Goal: Information Seeking & Learning: Learn about a topic

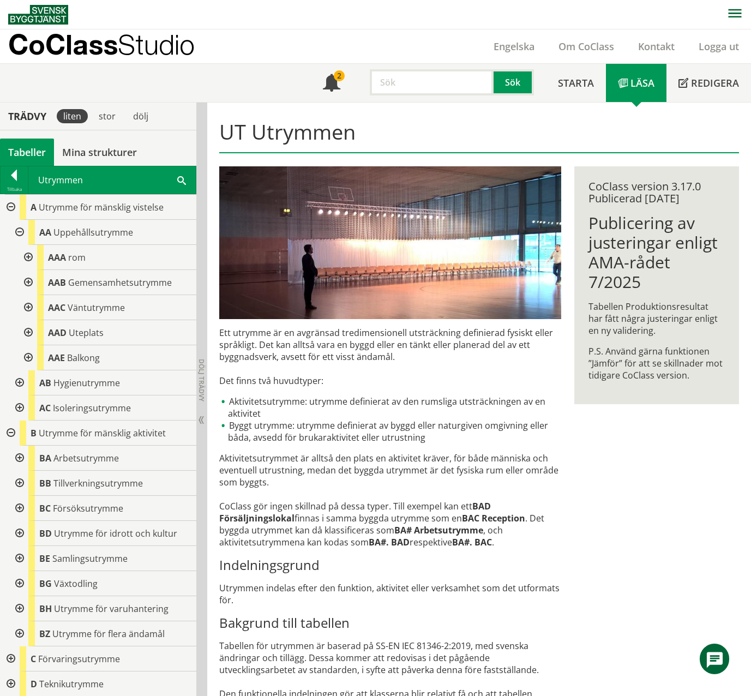
scroll to position [1, 0]
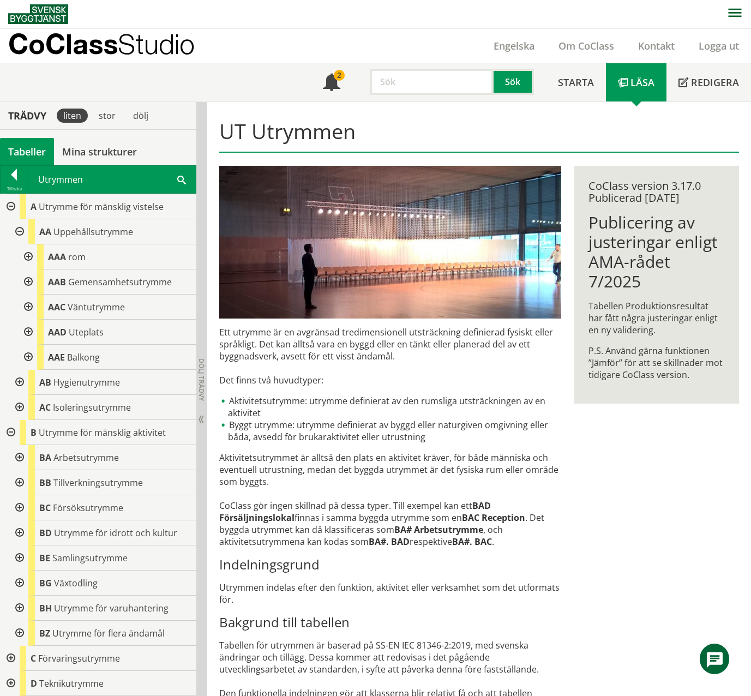
click at [182, 180] on span at bounding box center [181, 178] width 9 height 11
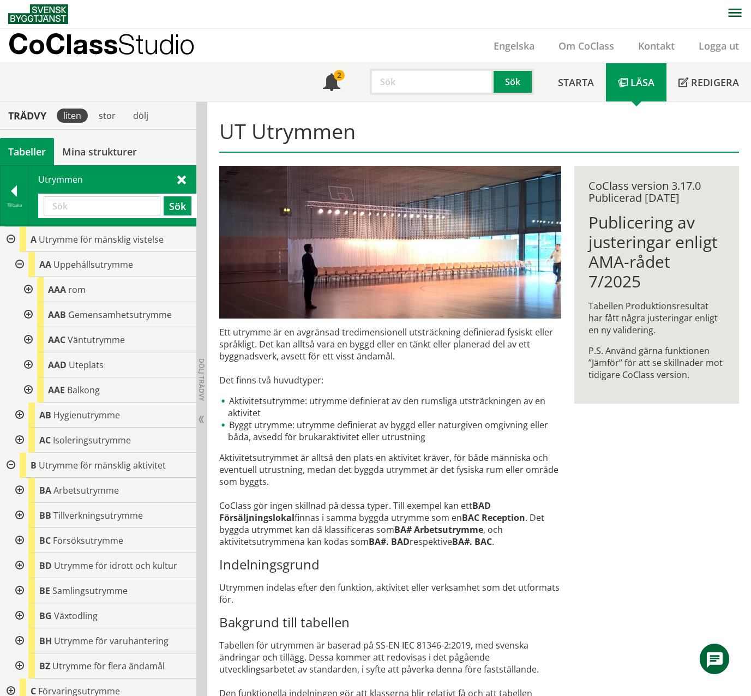
click at [72, 208] on input "text" at bounding box center [102, 205] width 117 height 19
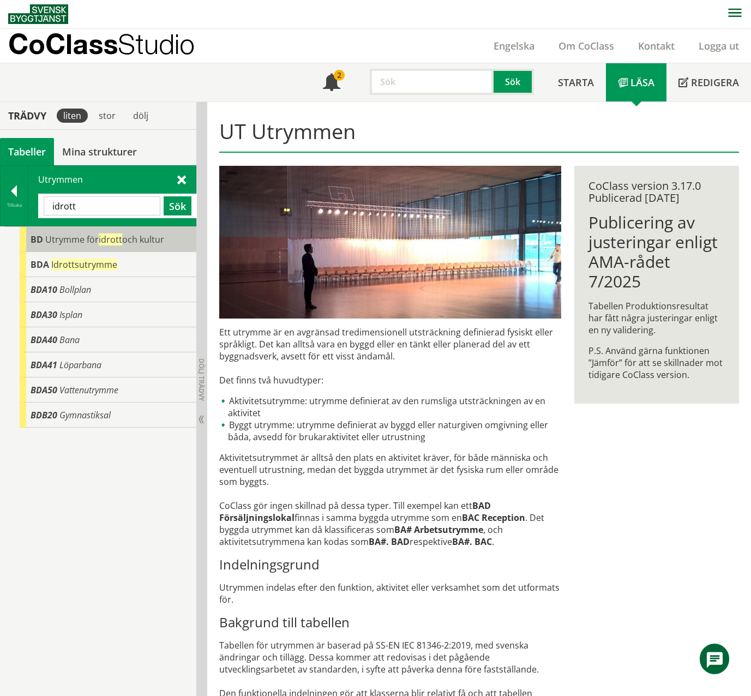
click at [104, 243] on span "idrott" at bounding box center [110, 239] width 23 height 12
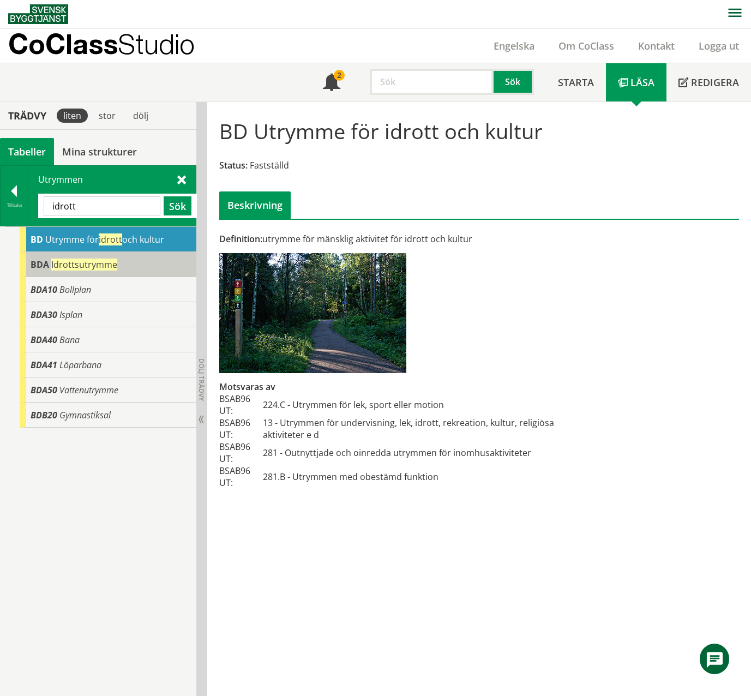
click at [104, 255] on div "BDA Idrottsutrymme" at bounding box center [108, 264] width 177 height 25
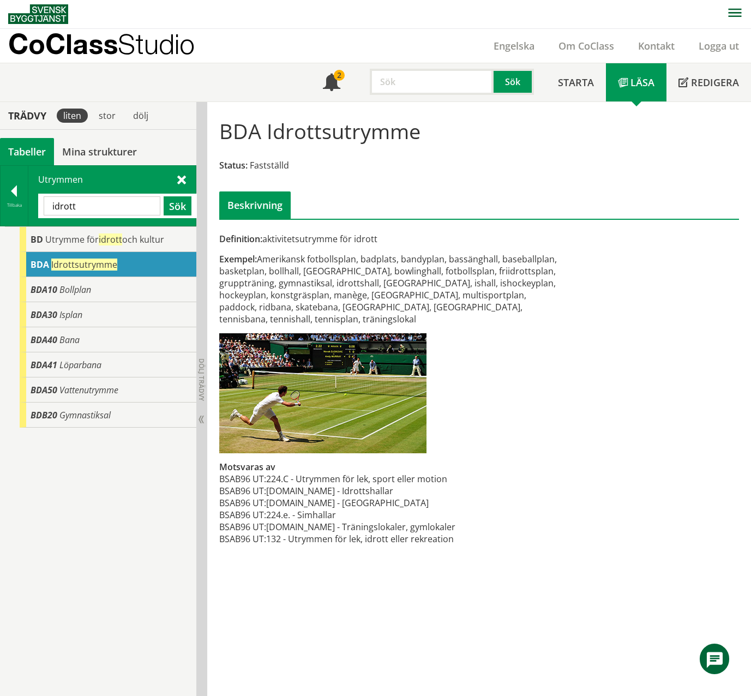
drag, startPoint x: 90, startPoint y: 213, endPoint x: 52, endPoint y: 204, distance: 39.8
click at [52, 204] on input "idrott" at bounding box center [102, 205] width 117 height 19
paste input "BAB"
click at [178, 206] on button "Sök" at bounding box center [178, 205] width 28 height 19
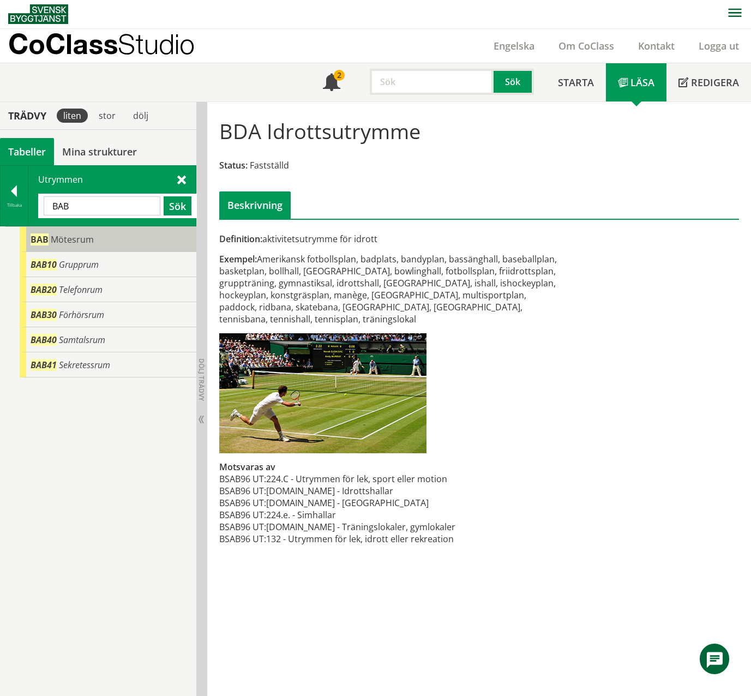
click at [126, 248] on div "BAB Mötesrum" at bounding box center [108, 239] width 177 height 25
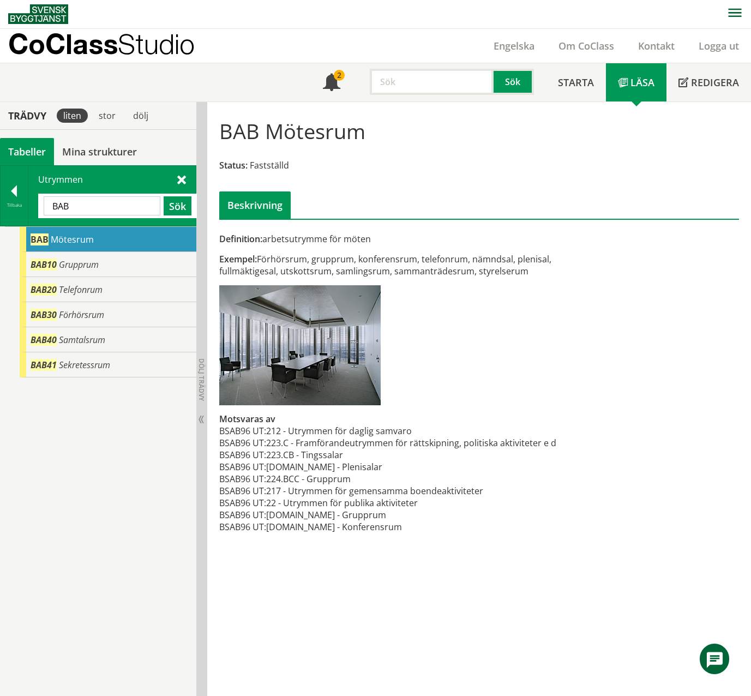
drag, startPoint x: 91, startPoint y: 206, endPoint x: 38, endPoint y: 198, distance: 53.5
click at [38, 198] on div "BAB Sök" at bounding box center [117, 206] width 159 height 25
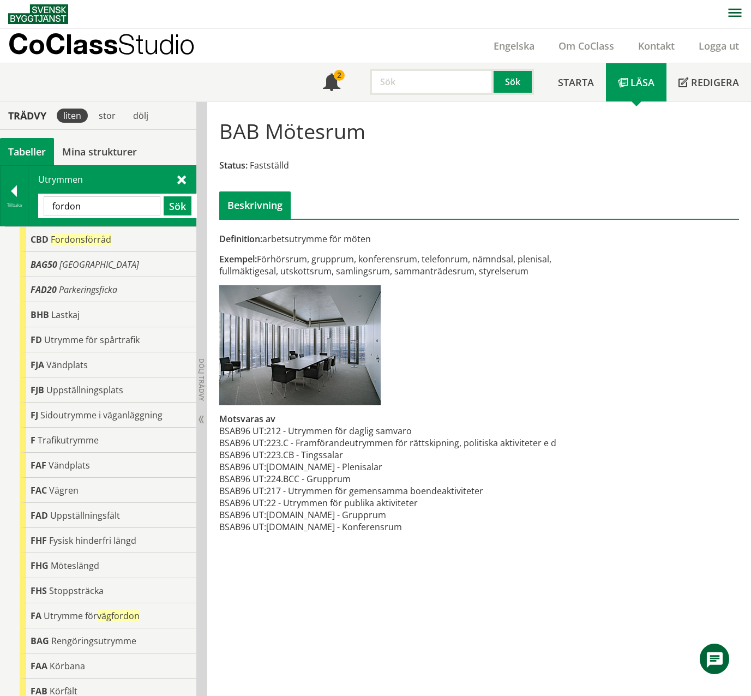
drag, startPoint x: 110, startPoint y: 207, endPoint x: 40, endPoint y: 199, distance: 69.7
click at [40, 199] on div "fordon Sök" at bounding box center [117, 206] width 159 height 25
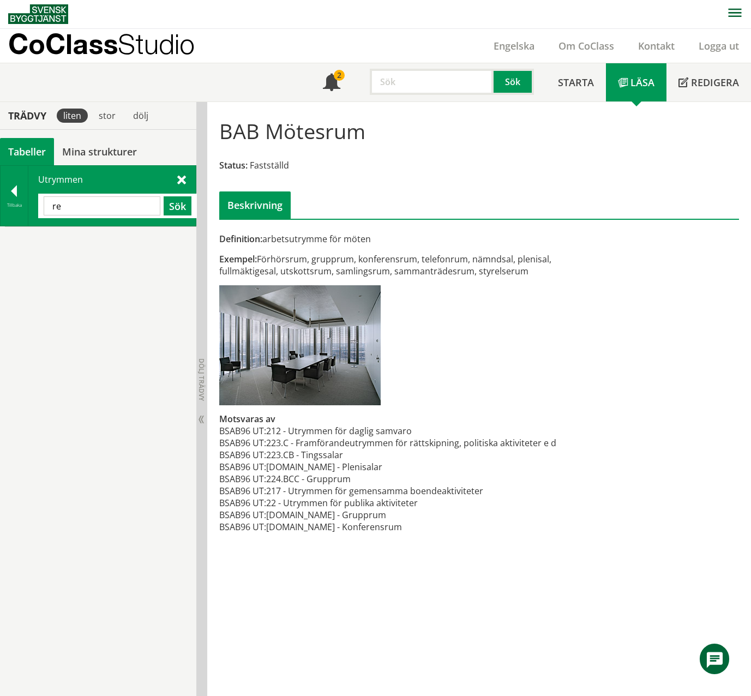
type input "r"
click at [186, 181] on div "Utrymmen Sök" at bounding box center [111, 196] width 167 height 60
click at [181, 182] on span at bounding box center [181, 178] width 9 height 11
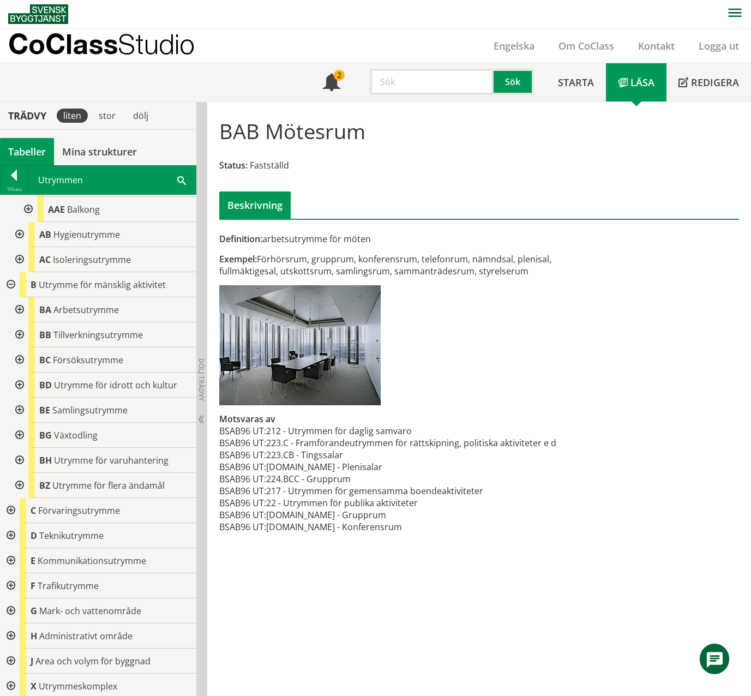
scroll to position [164, 0]
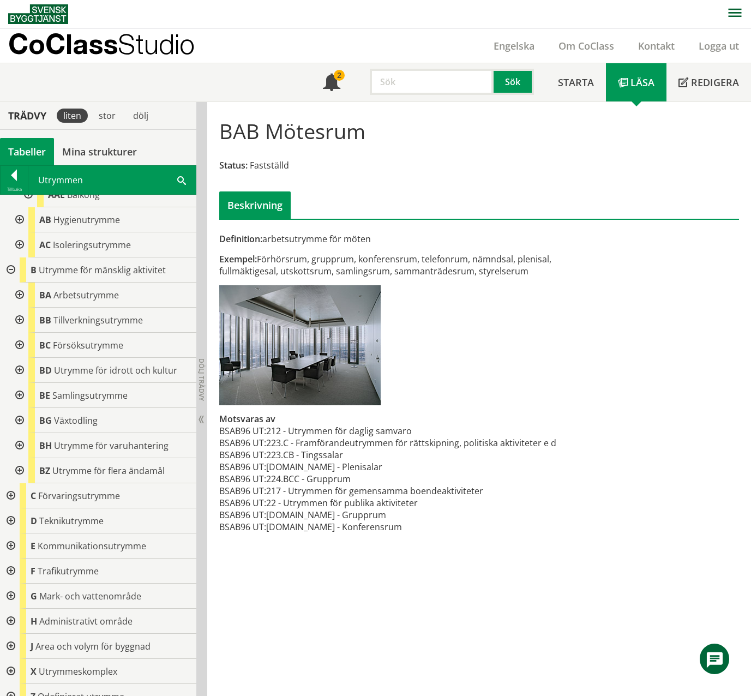
click at [21, 323] on div at bounding box center [19, 319] width 20 height 25
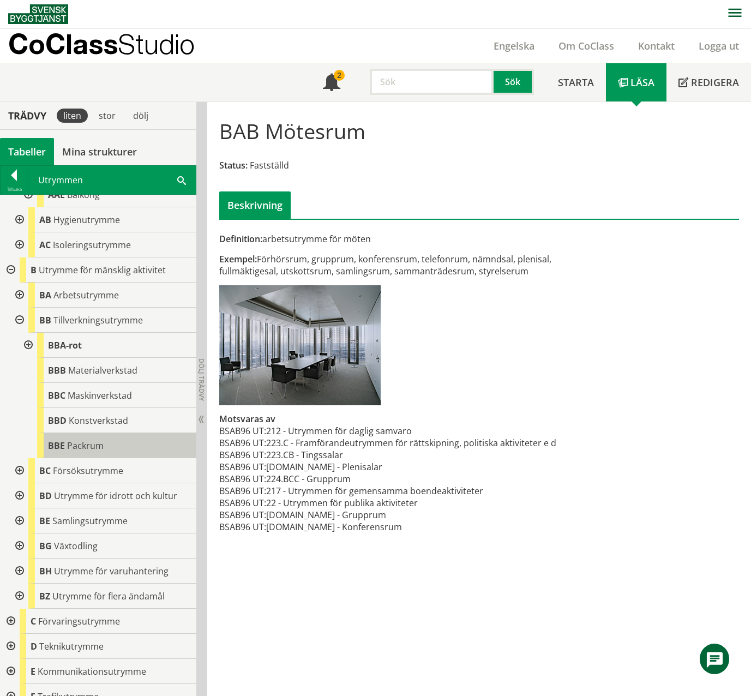
scroll to position [218, 0]
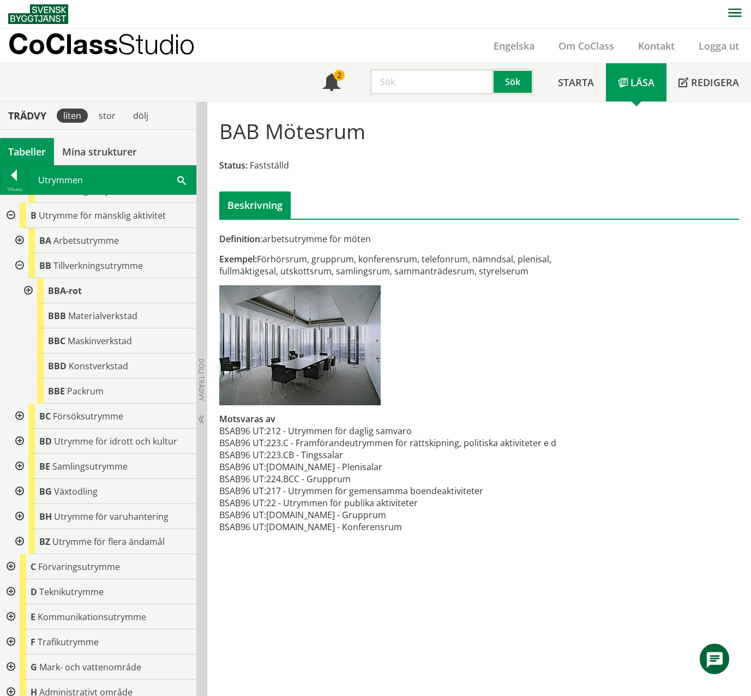
click at [179, 179] on span at bounding box center [181, 179] width 9 height 11
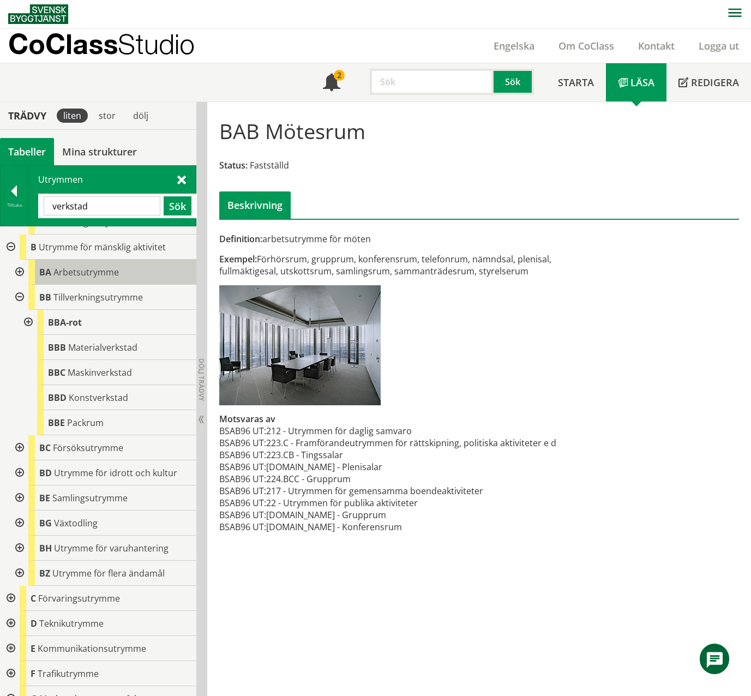
type input "verkstad"
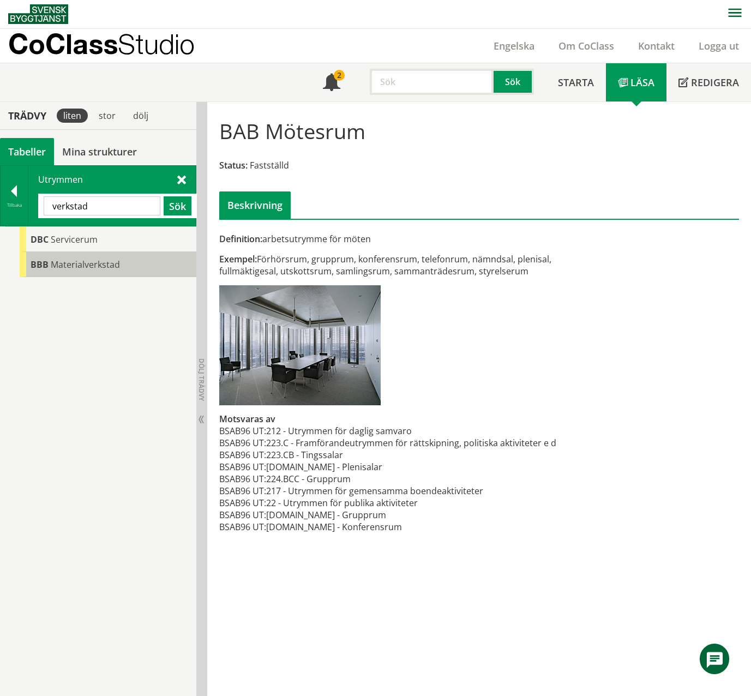
click at [97, 271] on div "BBB Materialverkstad" at bounding box center [108, 264] width 177 height 25
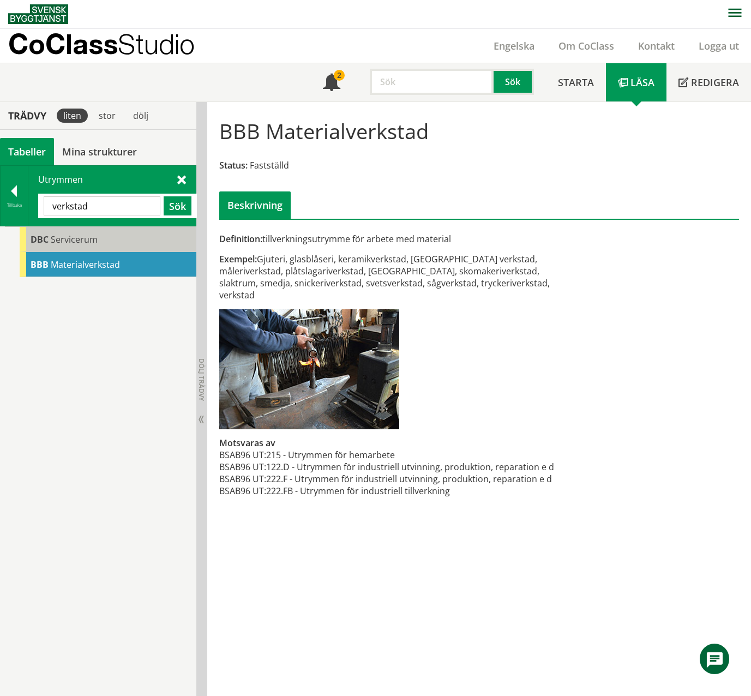
click at [98, 248] on div "DBC Servicerum" at bounding box center [108, 239] width 177 height 25
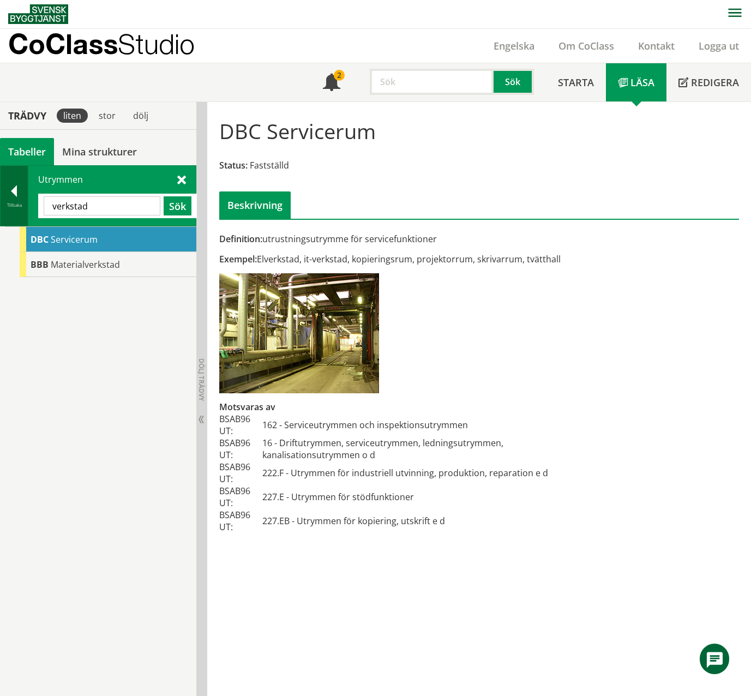
click at [18, 192] on div at bounding box center [14, 192] width 27 height 15
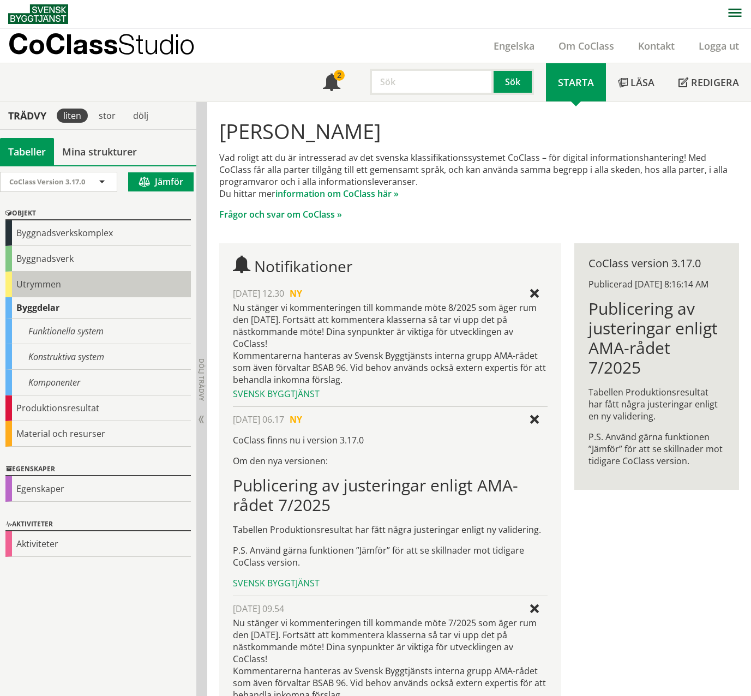
click at [50, 285] on div "Utrymmen" at bounding box center [97, 284] width 185 height 26
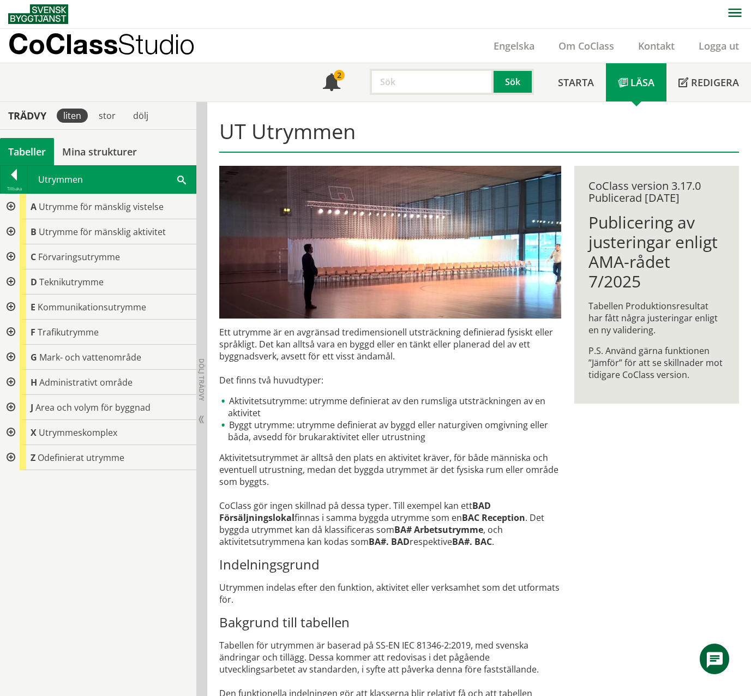
click at [9, 258] on div at bounding box center [10, 256] width 20 height 25
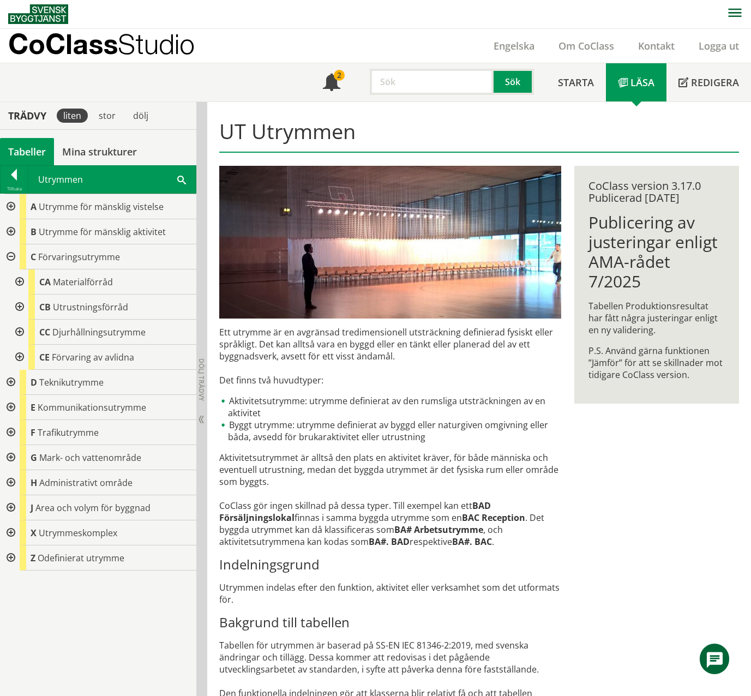
click at [178, 181] on span at bounding box center [181, 178] width 9 height 11
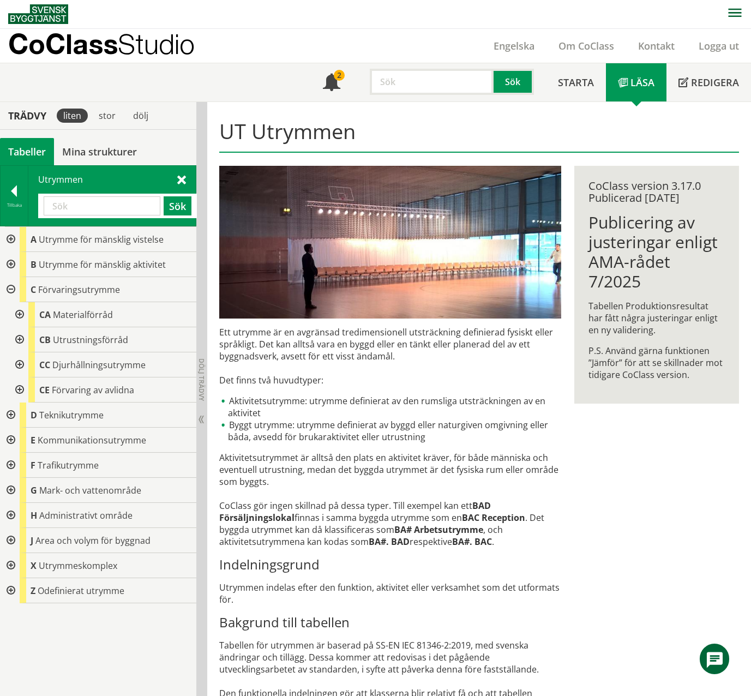
click at [125, 205] on input "text" at bounding box center [102, 205] width 117 height 19
paste input "BAE"
click at [171, 207] on button "Sök" at bounding box center [178, 205] width 28 height 19
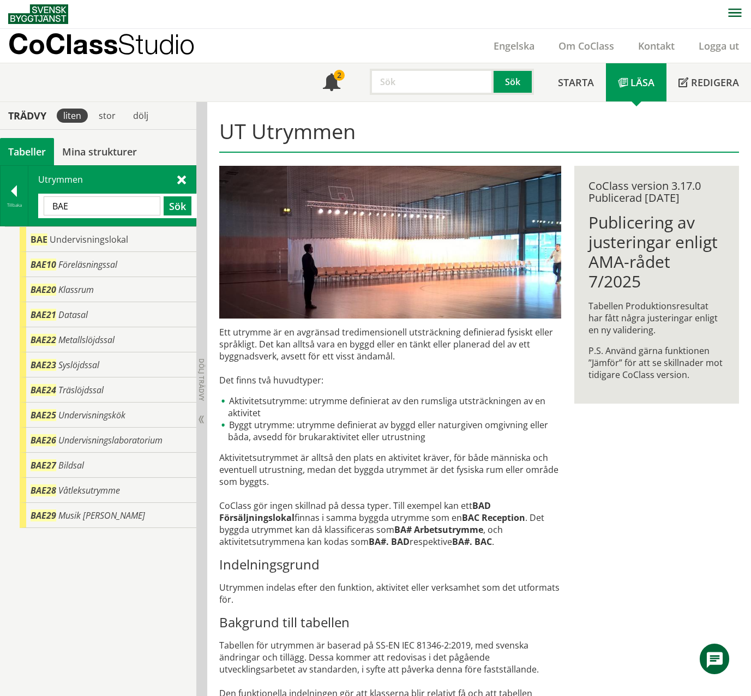
drag, startPoint x: 96, startPoint y: 207, endPoint x: -7, endPoint y: 202, distance: 103.2
click at [0, 202] on html "AMA AMA Beskrivningsverktyg AMA Funktion BSAB Bygginfo Byggjura Byggkatalogen […" at bounding box center [375, 347] width 751 height 696
paste input "AAB"
click at [173, 210] on button "Sök" at bounding box center [178, 205] width 28 height 19
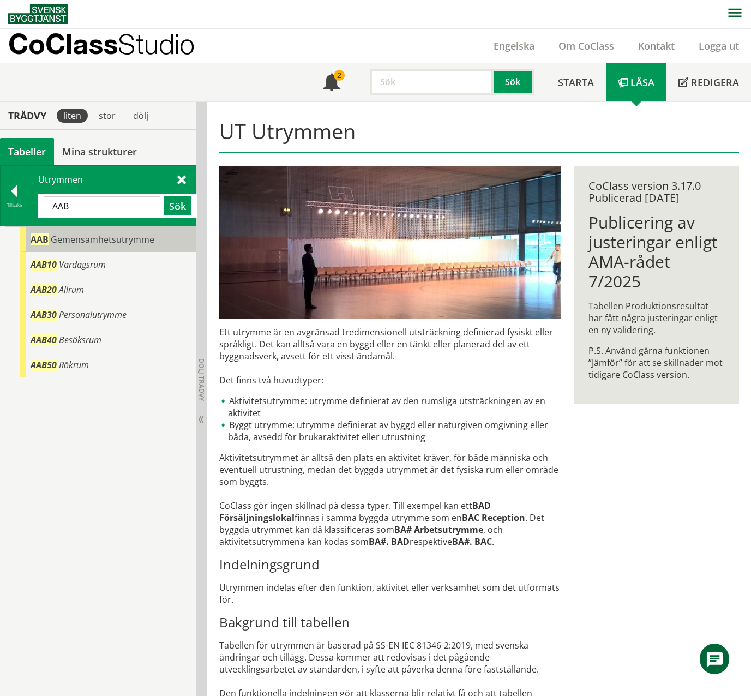
click at [161, 236] on div "AAB Gemensamhetsutrymme" at bounding box center [108, 239] width 177 height 25
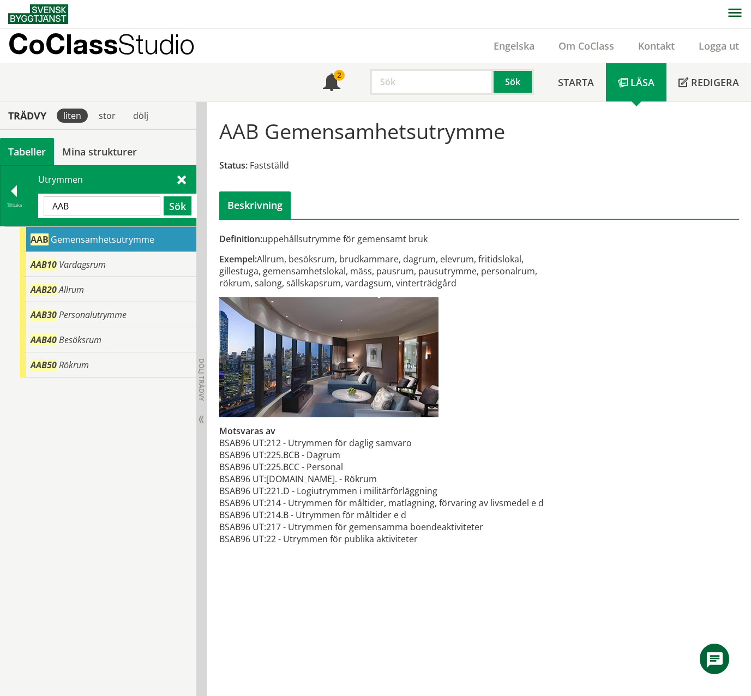
drag, startPoint x: 108, startPoint y: 206, endPoint x: -2, endPoint y: 203, distance: 110.2
click at [0, 203] on html "AMA AMA Beskrivningsverktyg AMA Funktion BSAB Bygginfo Byggjura Byggkatalogen […" at bounding box center [375, 347] width 751 height 696
paste input "JLC"
click at [178, 203] on button "Sök" at bounding box center [178, 205] width 28 height 19
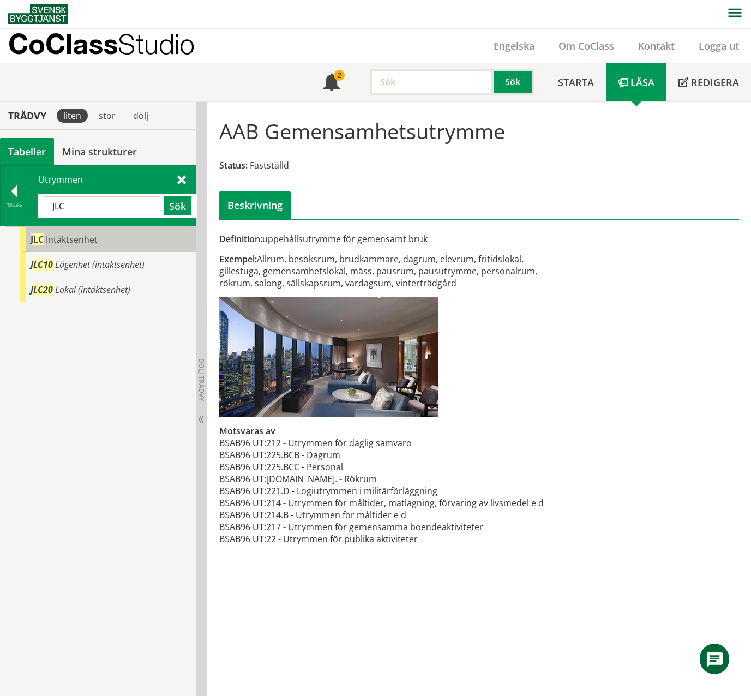
click at [129, 245] on div "JLC Intäktsenhet" at bounding box center [108, 239] width 177 height 25
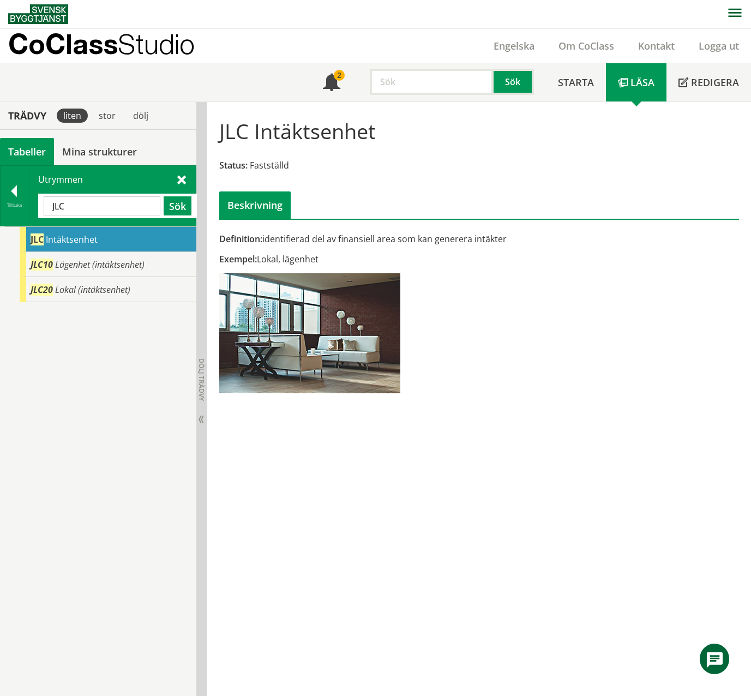
drag, startPoint x: 85, startPoint y: 202, endPoint x: 29, endPoint y: 204, distance: 56.2
click at [29, 204] on div "Utrymmen JLC Sök" at bounding box center [111, 196] width 167 height 60
paste input "DAB"
click at [179, 204] on button "Sök" at bounding box center [178, 205] width 28 height 19
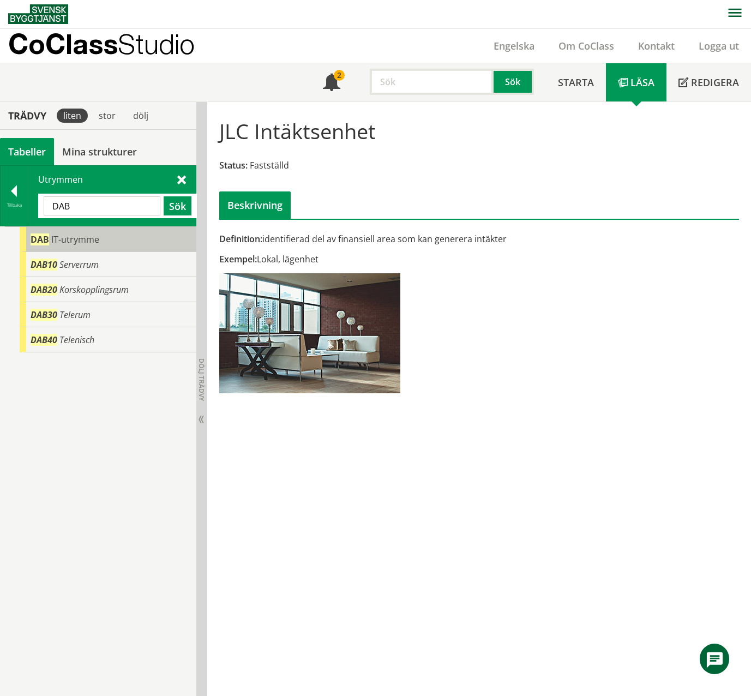
click at [140, 241] on div "DAB IT-utrymme" at bounding box center [108, 239] width 177 height 25
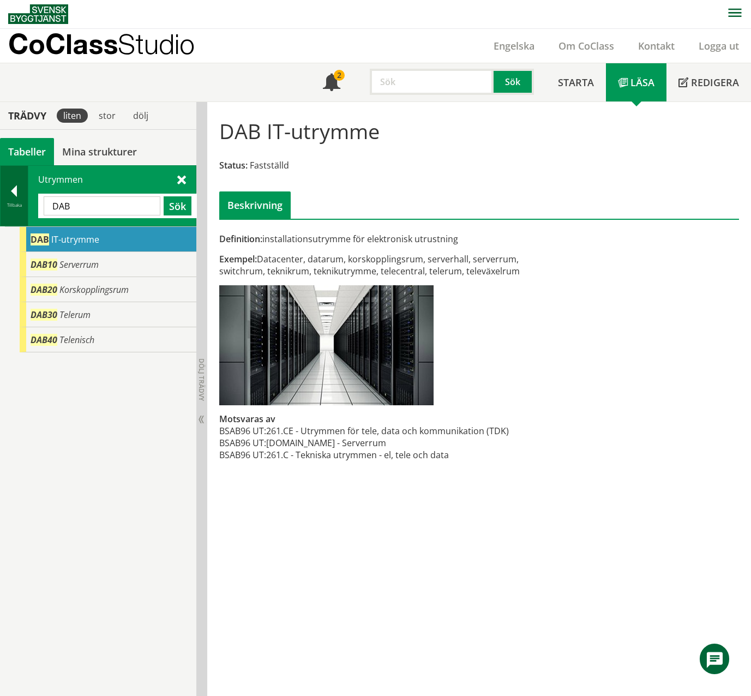
drag, startPoint x: 92, startPoint y: 206, endPoint x: 5, endPoint y: 201, distance: 86.8
click at [5, 201] on div "Tillbaka Utrymmen DAB Sök" at bounding box center [98, 195] width 196 height 61
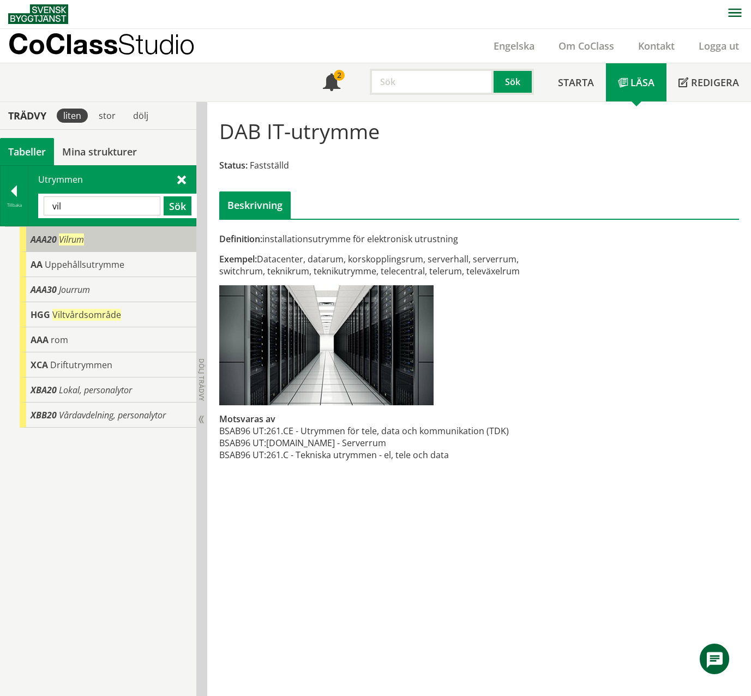
click at [54, 233] on span "AAA20" at bounding box center [44, 239] width 26 height 12
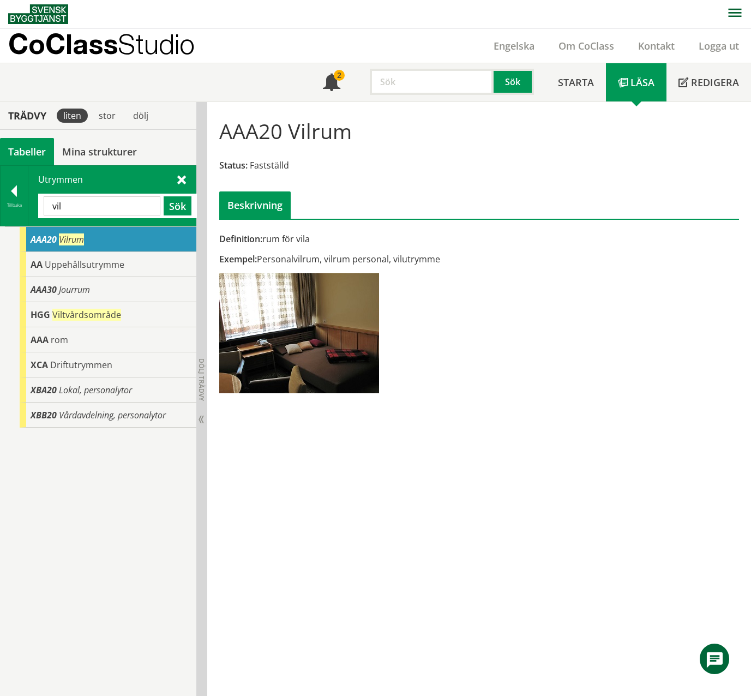
drag, startPoint x: 62, startPoint y: 204, endPoint x: 52, endPoint y: 207, distance: 10.1
click at [52, 207] on input "vil" at bounding box center [102, 205] width 117 height 19
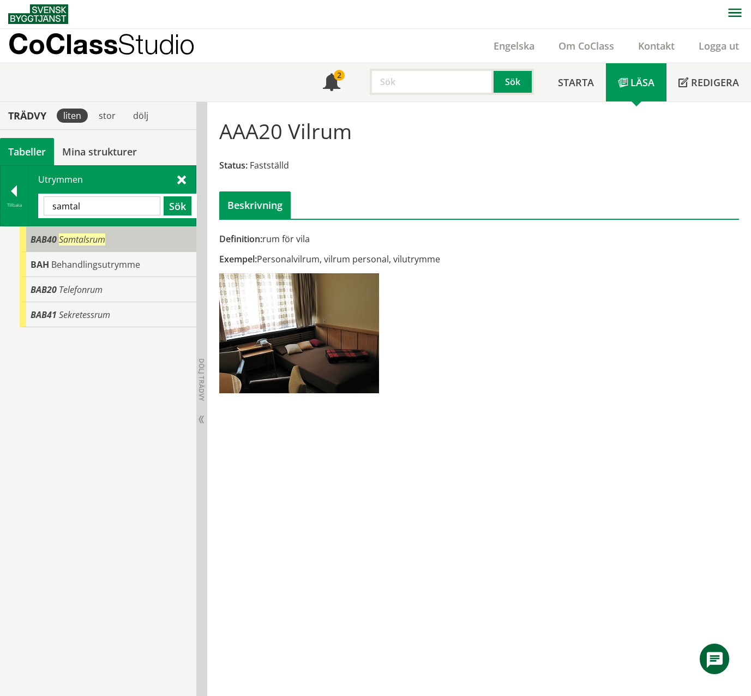
click at [85, 237] on span "Samtalsrum" at bounding box center [82, 239] width 46 height 12
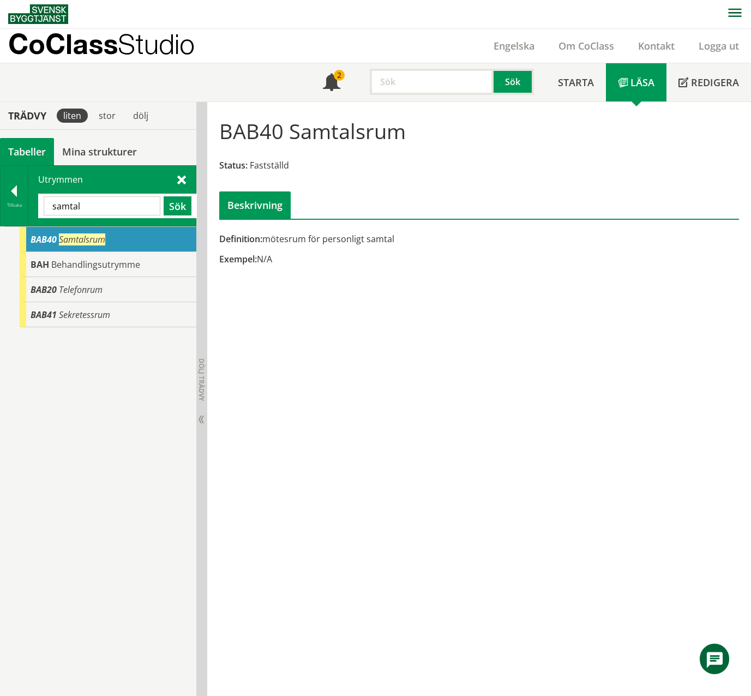
drag, startPoint x: 107, startPoint y: 203, endPoint x: 46, endPoint y: 204, distance: 61.1
click at [46, 204] on input "samtal" at bounding box center [102, 205] width 117 height 19
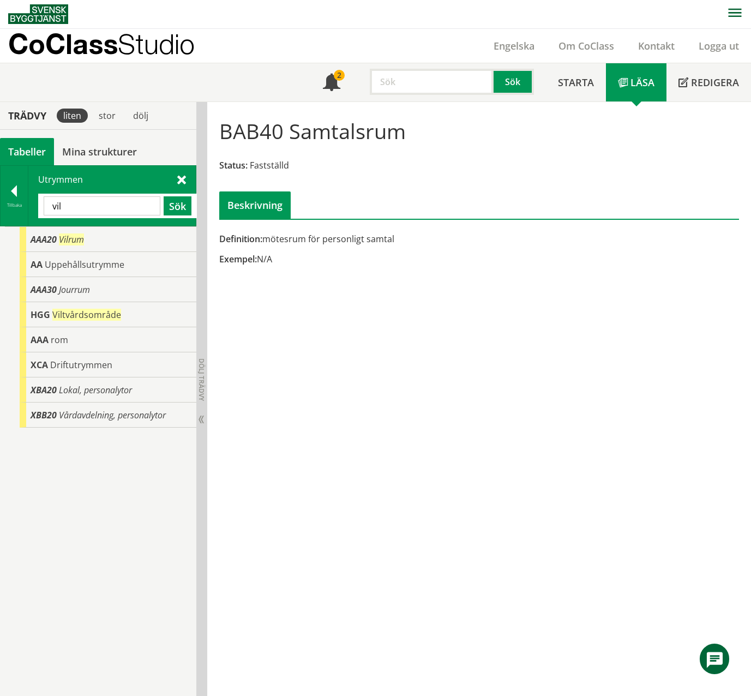
drag, startPoint x: 73, startPoint y: 207, endPoint x: 50, endPoint y: 208, distance: 22.4
click at [50, 208] on input "vil" at bounding box center [102, 205] width 117 height 19
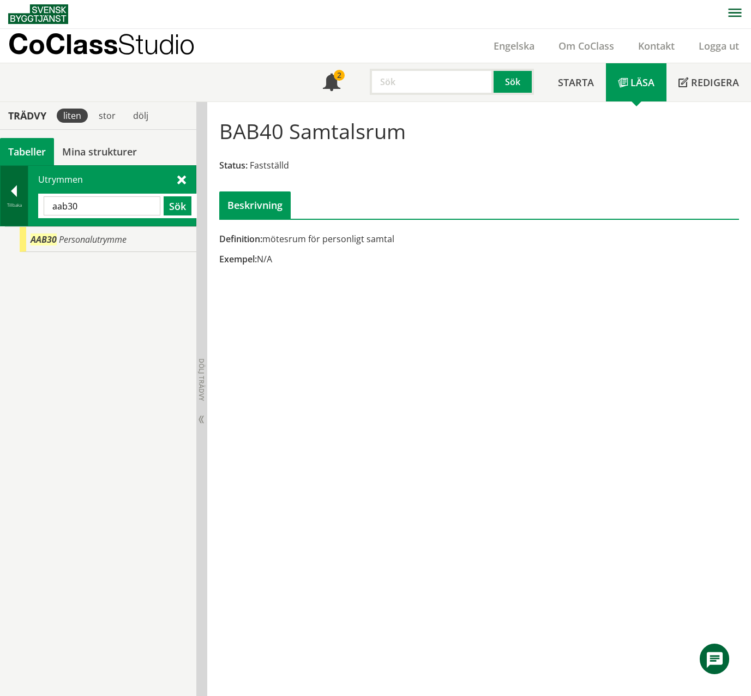
drag, startPoint x: 115, startPoint y: 210, endPoint x: 19, endPoint y: 197, distance: 97.4
click at [19, 197] on div "Tillbaka Utrymmen aab30 Sök" at bounding box center [98, 195] width 196 height 61
paste input "Samtalsrum"
click at [192, 207] on div "Samtalsrum Sök" at bounding box center [117, 206] width 159 height 25
click at [179, 207] on button "Sök" at bounding box center [178, 205] width 28 height 19
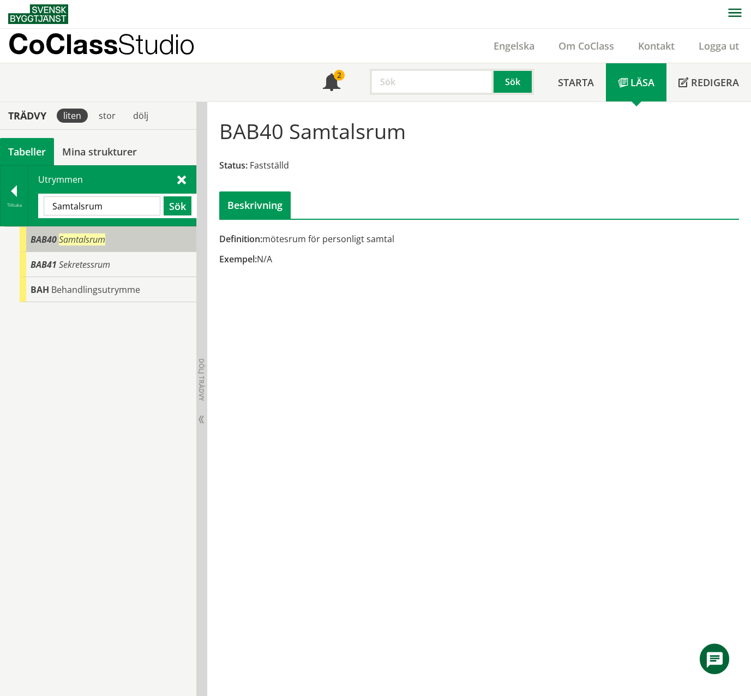
click at [143, 242] on div "BAB40 Samtalsrum" at bounding box center [108, 239] width 177 height 25
drag, startPoint x: 335, startPoint y: 271, endPoint x: 321, endPoint y: 307, distance: 39.0
click at [321, 307] on div "BAB40 Samtalsrum Status: Fastställd Beskrivning Definition: mötesrum för person…" at bounding box center [479, 399] width 544 height 594
drag, startPoint x: 412, startPoint y: 237, endPoint x: 315, endPoint y: 241, distance: 97.7
click at [315, 241] on div "Definition: mötesrum för personligt samtal" at bounding box center [390, 239] width 342 height 12
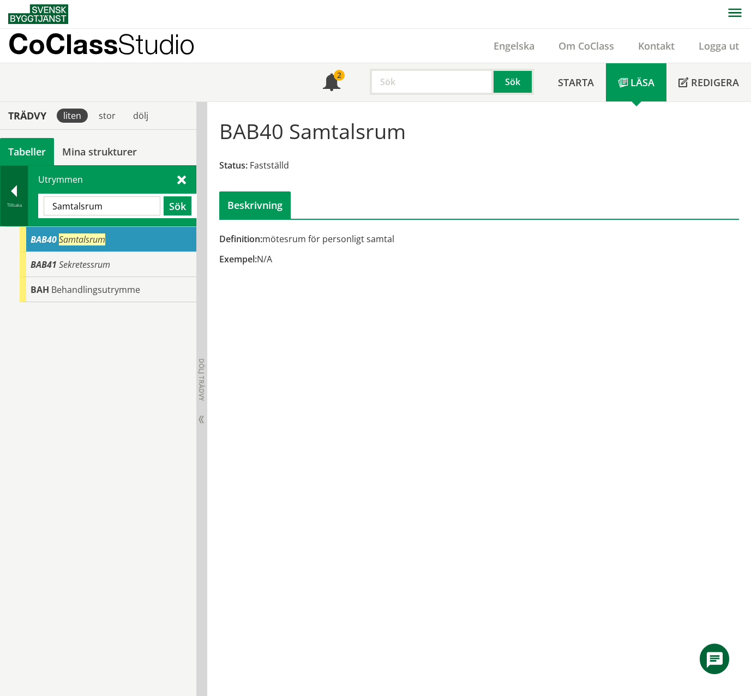
drag, startPoint x: 111, startPoint y: 204, endPoint x: 26, endPoint y: 205, distance: 85.0
click at [26, 205] on div "Tillbaka Utrymmen Samtalsrum Sök" at bounding box center [98, 195] width 196 height 61
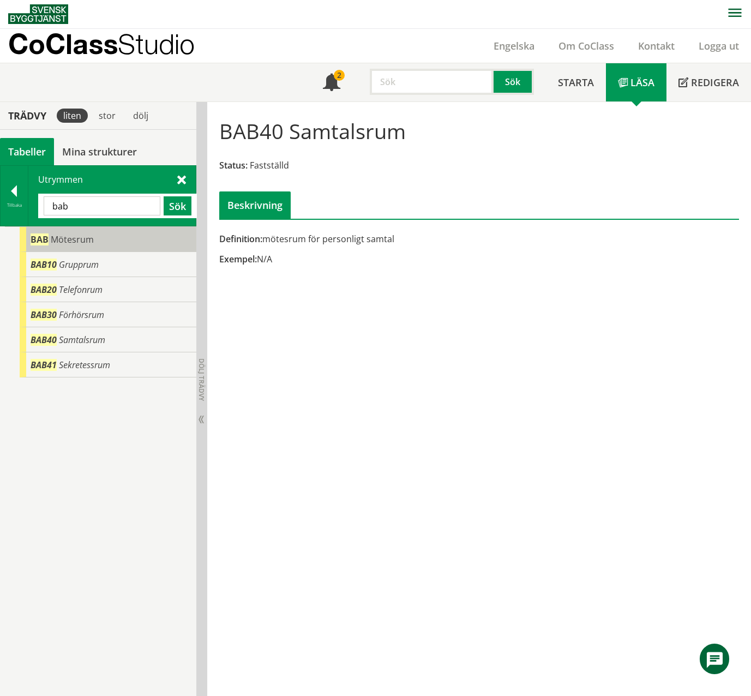
click at [47, 240] on span "BAB" at bounding box center [40, 239] width 18 height 12
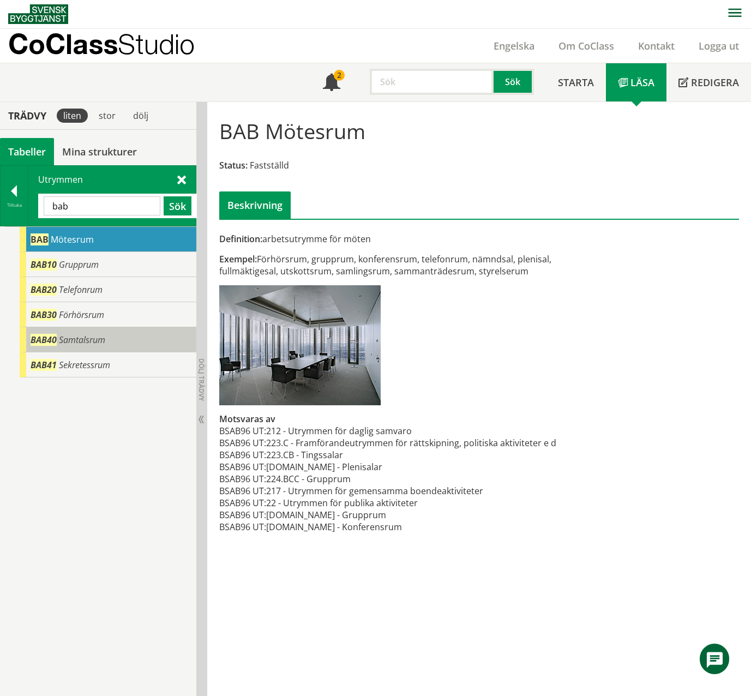
click at [100, 343] on span "Samtalsrum" at bounding box center [82, 340] width 46 height 12
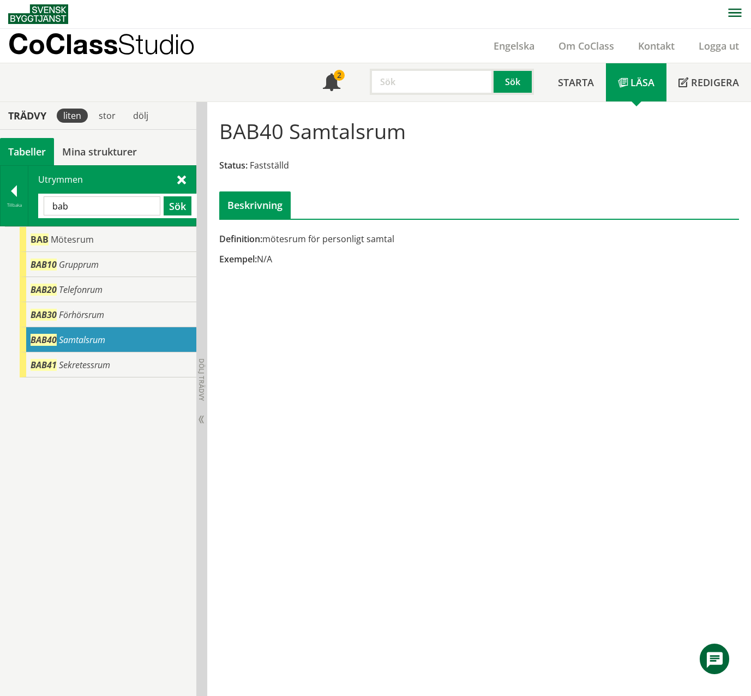
drag, startPoint x: 88, startPoint y: 204, endPoint x: 35, endPoint y: 210, distance: 53.7
click at [35, 210] on div "Utrymmen bab Sök" at bounding box center [111, 196] width 167 height 60
paste input "DDA"
click at [172, 206] on button "Sök" at bounding box center [178, 205] width 28 height 19
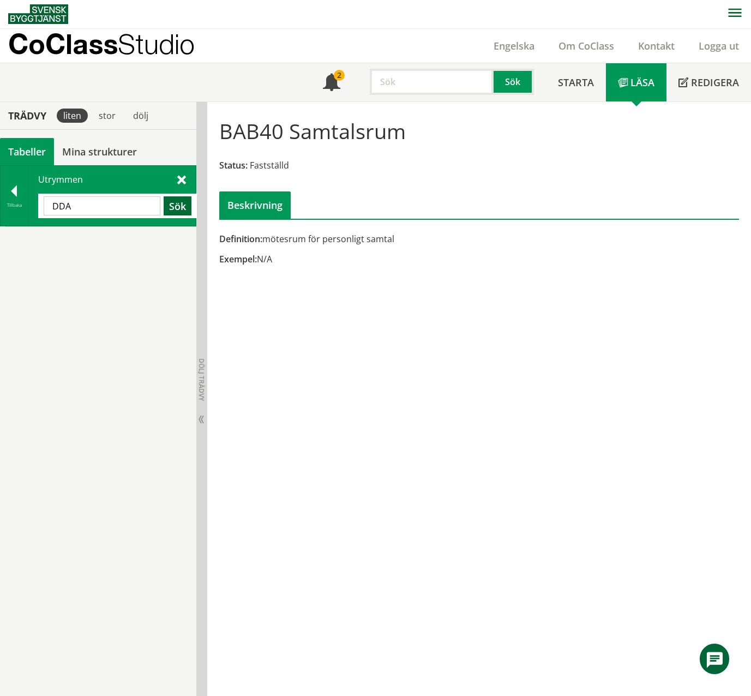
click at [172, 206] on button "Sök" at bounding box center [178, 205] width 28 height 19
click at [180, 179] on span at bounding box center [181, 178] width 9 height 11
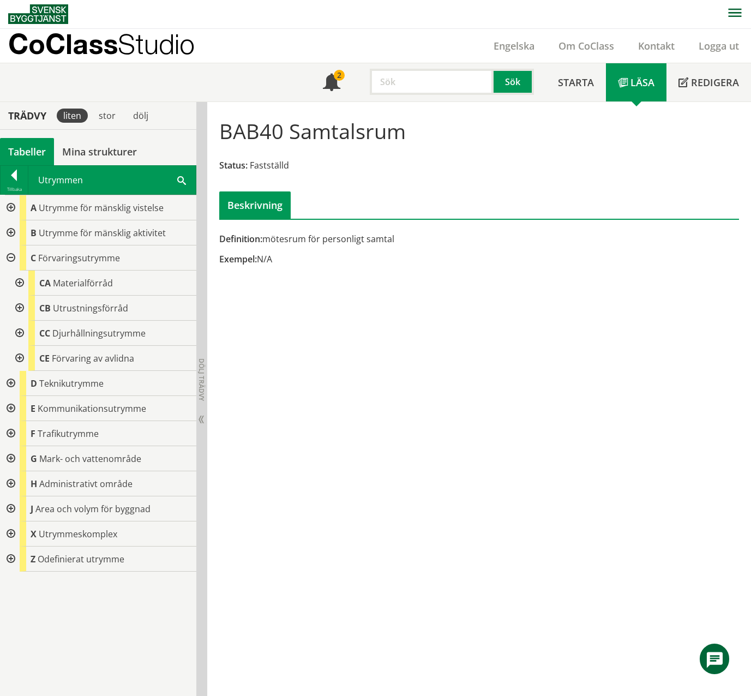
click at [11, 387] on div at bounding box center [10, 383] width 20 height 25
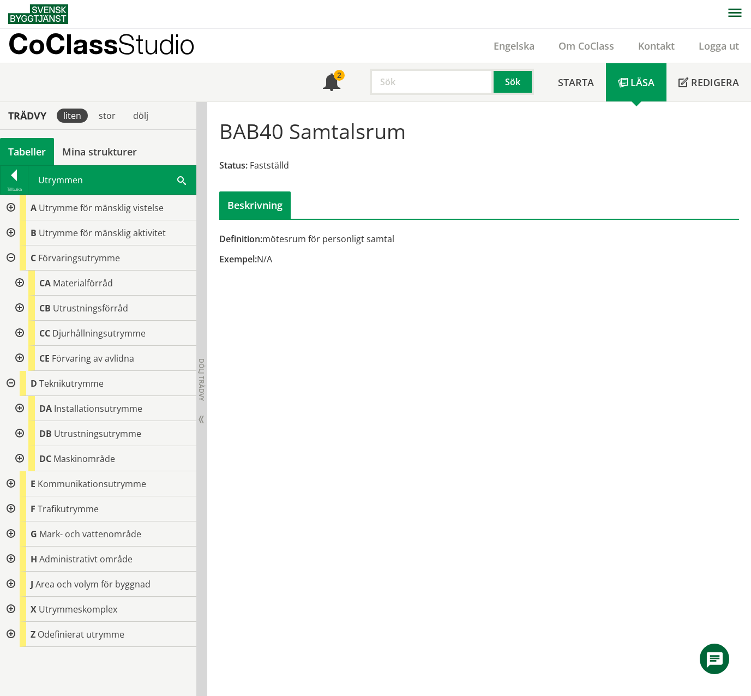
click at [180, 179] on span at bounding box center [181, 179] width 9 height 11
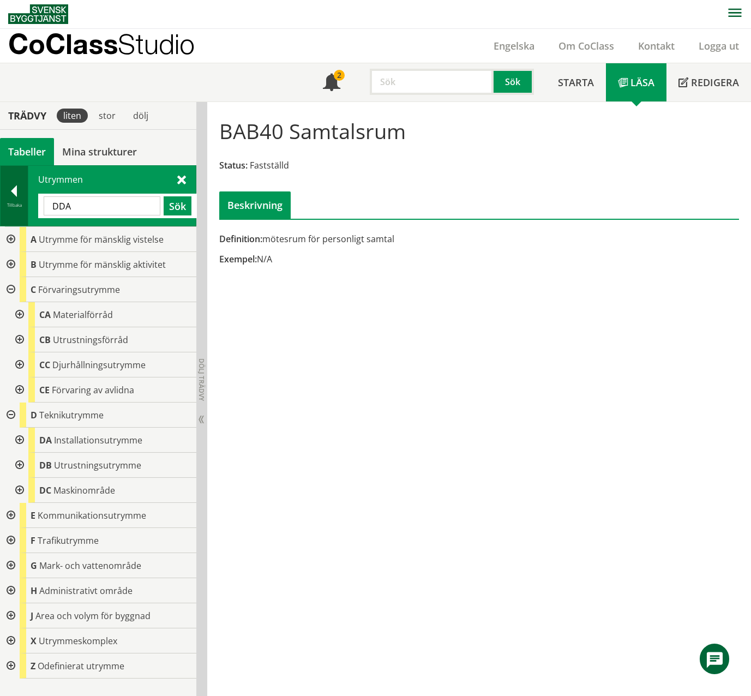
drag, startPoint x: 92, startPoint y: 210, endPoint x: 20, endPoint y: 213, distance: 72.0
click at [20, 213] on div "Tillbaka Utrymmen DDA Sök" at bounding box center [98, 195] width 196 height 61
paste input "ABB12"
type input "ABB12"
click at [180, 208] on button "Sök" at bounding box center [178, 205] width 28 height 19
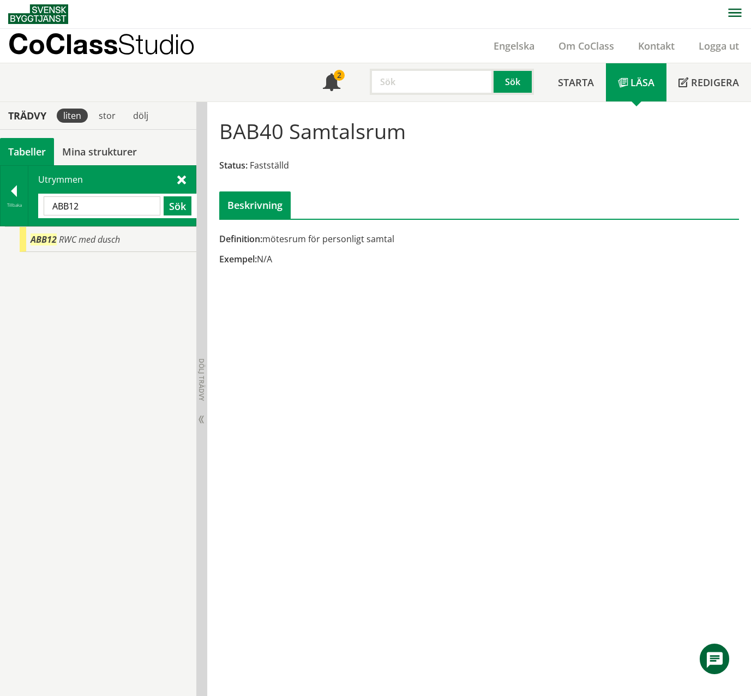
click at [178, 180] on span at bounding box center [181, 178] width 9 height 11
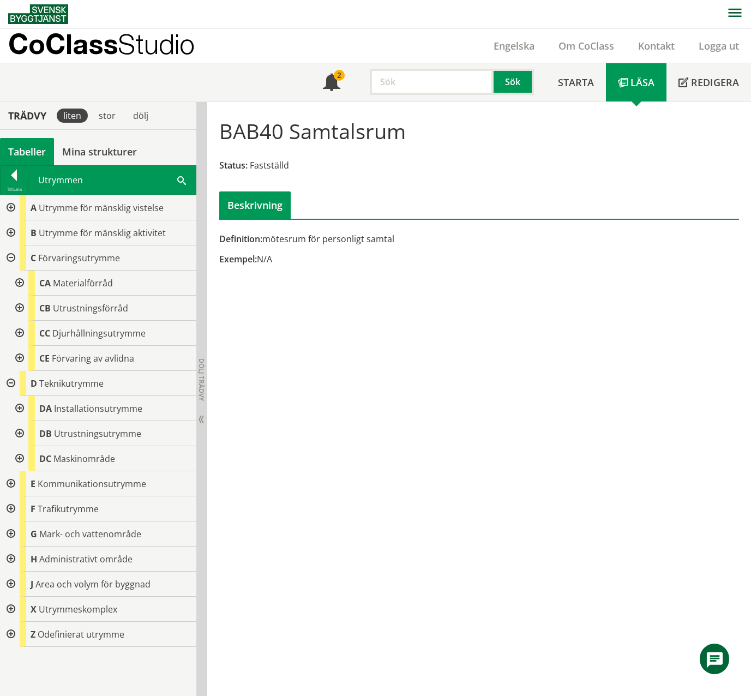
click at [18, 409] on div at bounding box center [19, 408] width 20 height 25
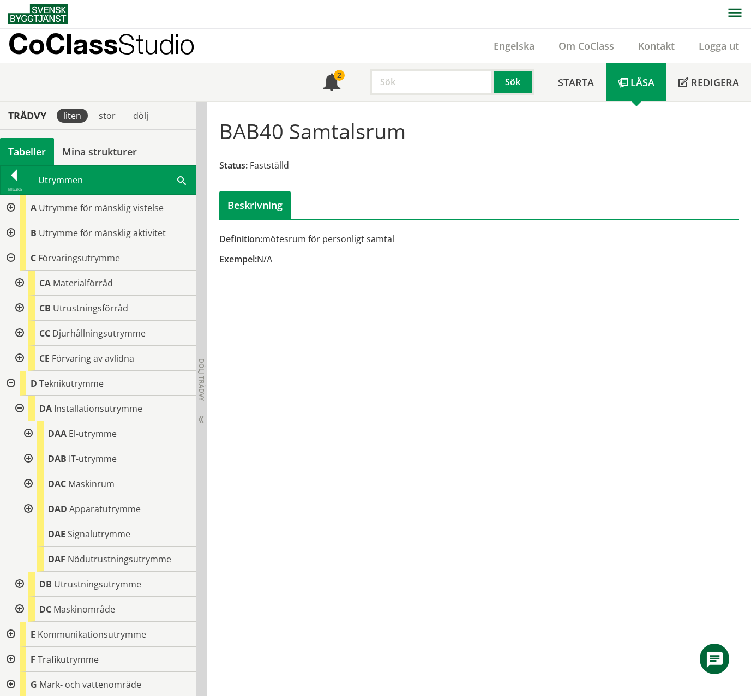
click at [26, 434] on div at bounding box center [27, 433] width 20 height 25
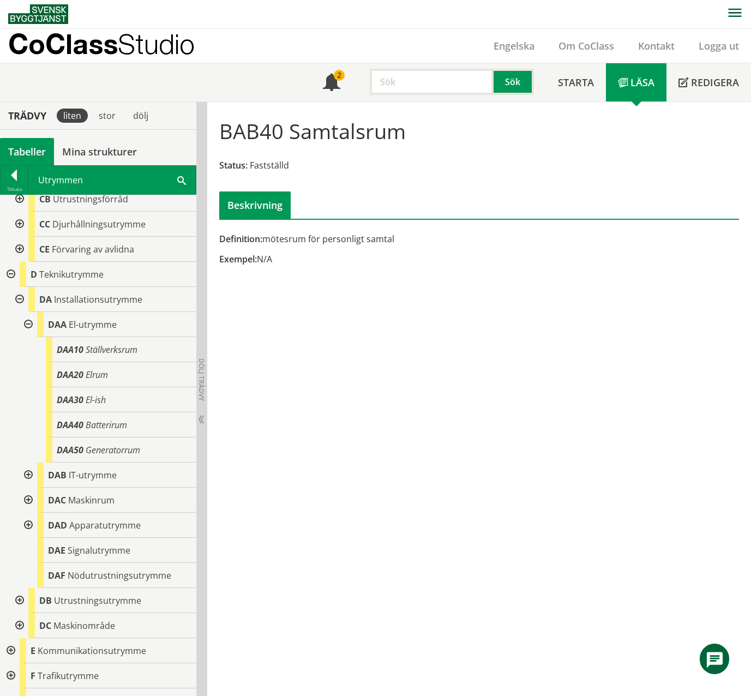
scroll to position [164, 0]
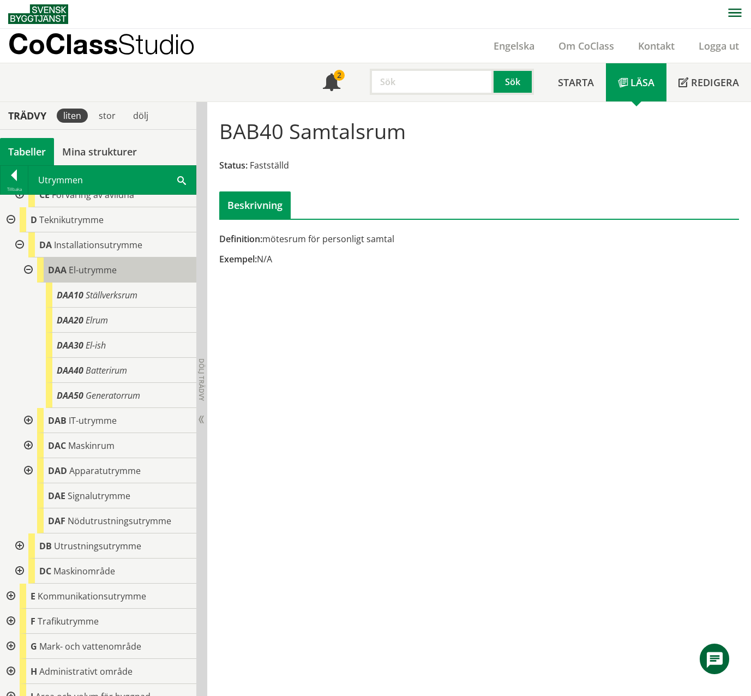
click at [108, 269] on span "El-utrymme" at bounding box center [93, 270] width 48 height 12
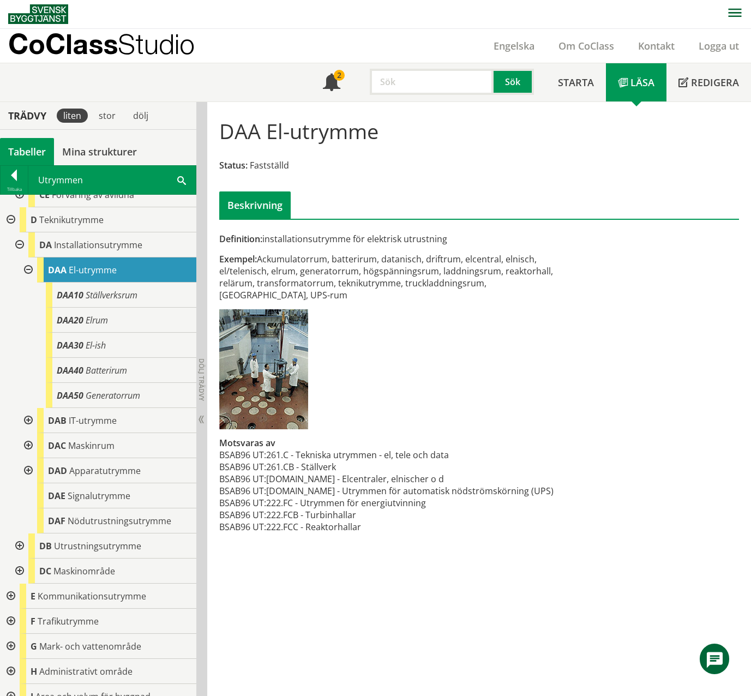
click at [183, 181] on span at bounding box center [181, 179] width 9 height 11
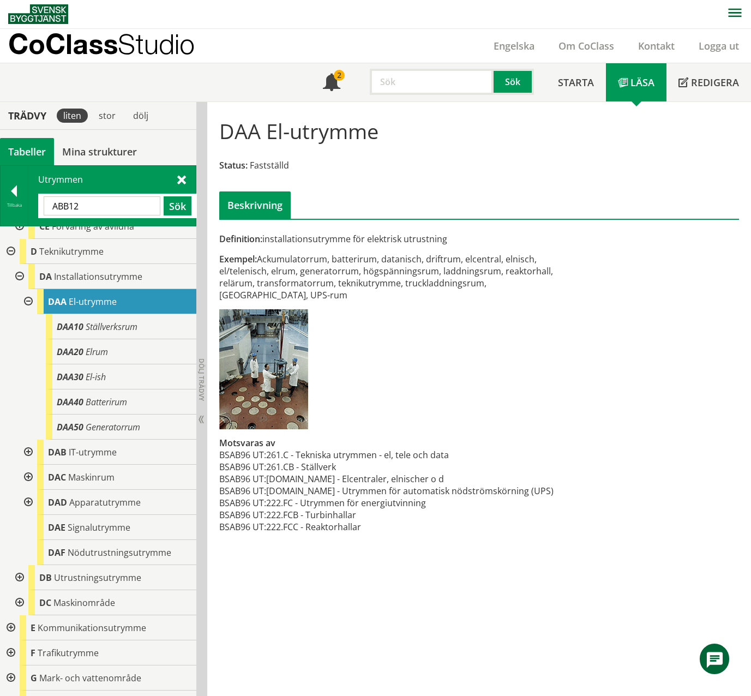
drag, startPoint x: 121, startPoint y: 207, endPoint x: 69, endPoint y: 205, distance: 52.4
click at [69, 205] on input "ABB12" at bounding box center [102, 205] width 117 height 19
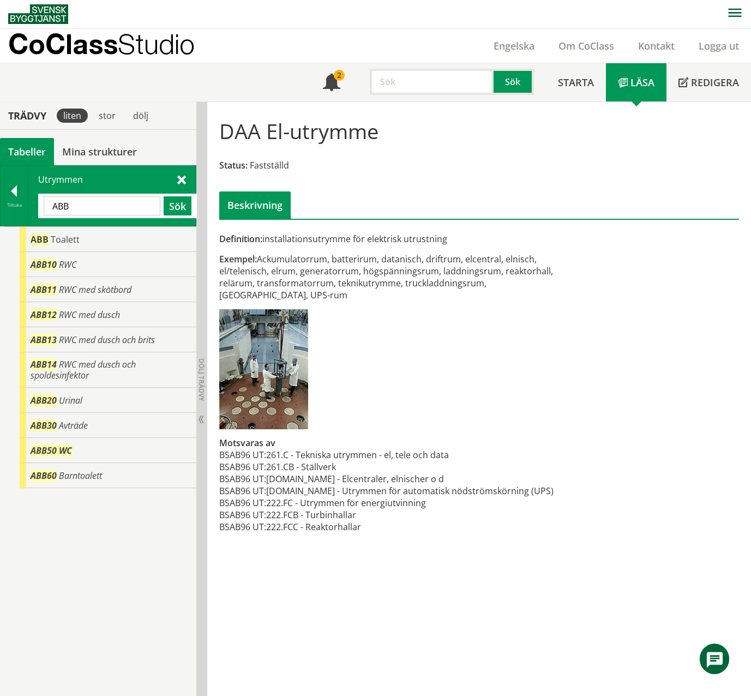
drag, startPoint x: 76, startPoint y: 204, endPoint x: 55, endPoint y: 208, distance: 22.0
click at [55, 208] on input "ABB" at bounding box center [102, 205] width 117 height 19
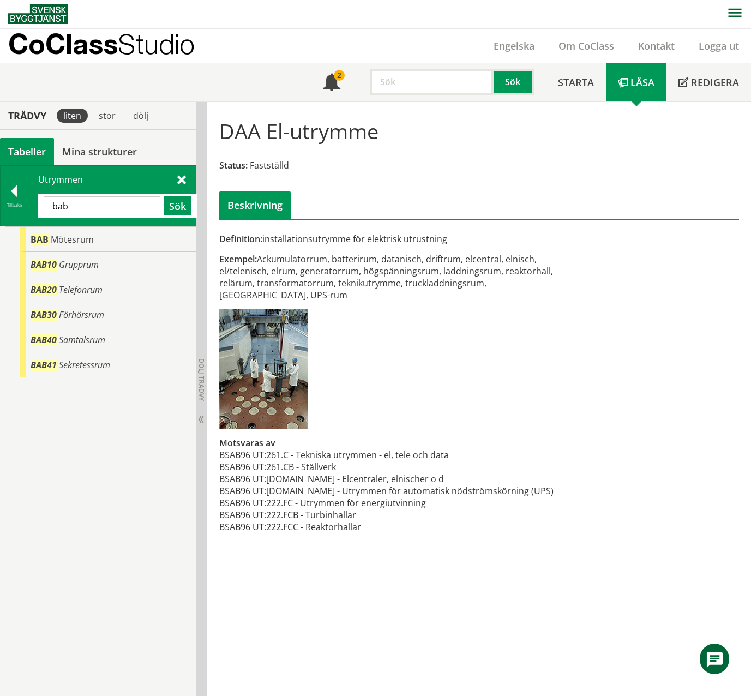
drag, startPoint x: 130, startPoint y: 202, endPoint x: 39, endPoint y: 209, distance: 90.7
click at [39, 209] on div "bab Sök" at bounding box center [117, 206] width 159 height 25
paste input "ACA"
click at [171, 205] on button "Sök" at bounding box center [178, 205] width 28 height 19
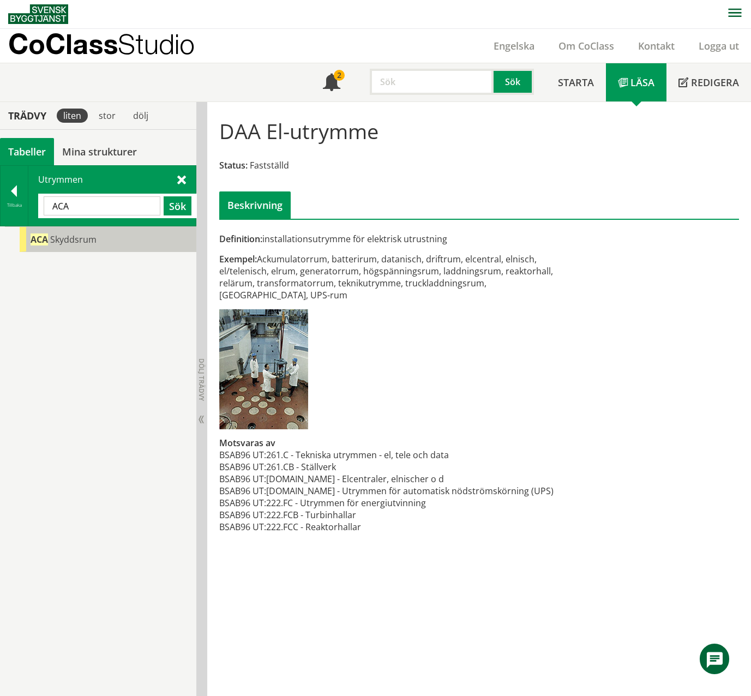
click at [159, 234] on div "ACA Skyddsrum" at bounding box center [108, 239] width 177 height 25
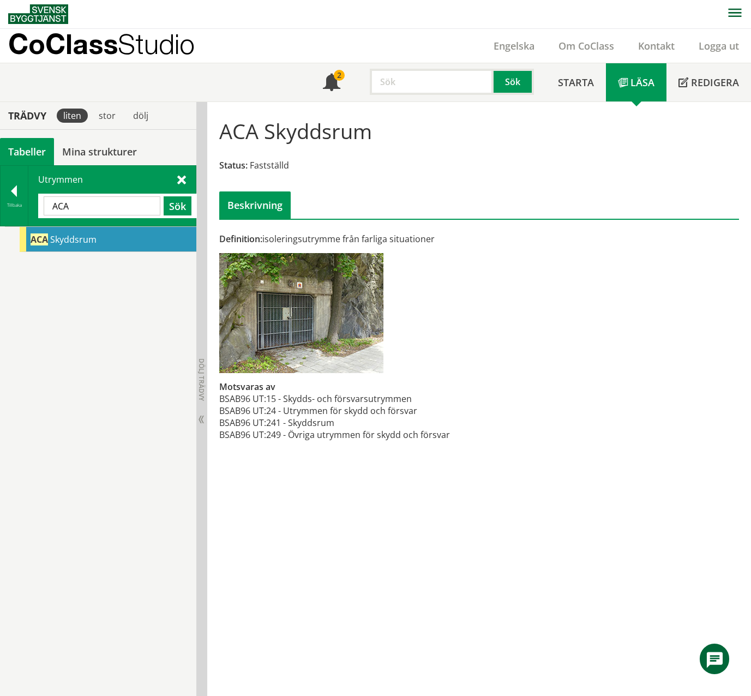
drag, startPoint x: 107, startPoint y: 209, endPoint x: 52, endPoint y: 211, distance: 55.6
click at [52, 211] on input "ACA" at bounding box center [102, 205] width 117 height 19
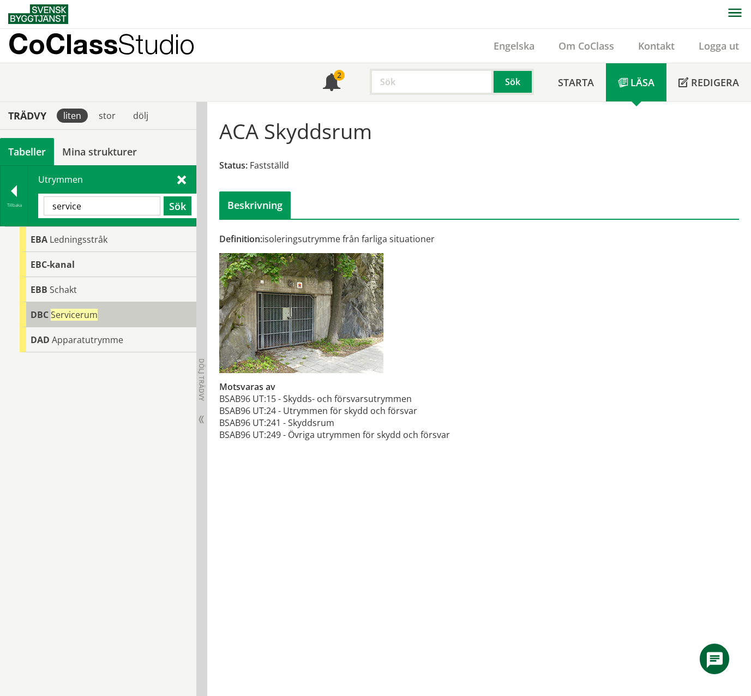
click at [69, 315] on span "Servicerum" at bounding box center [74, 315] width 47 height 12
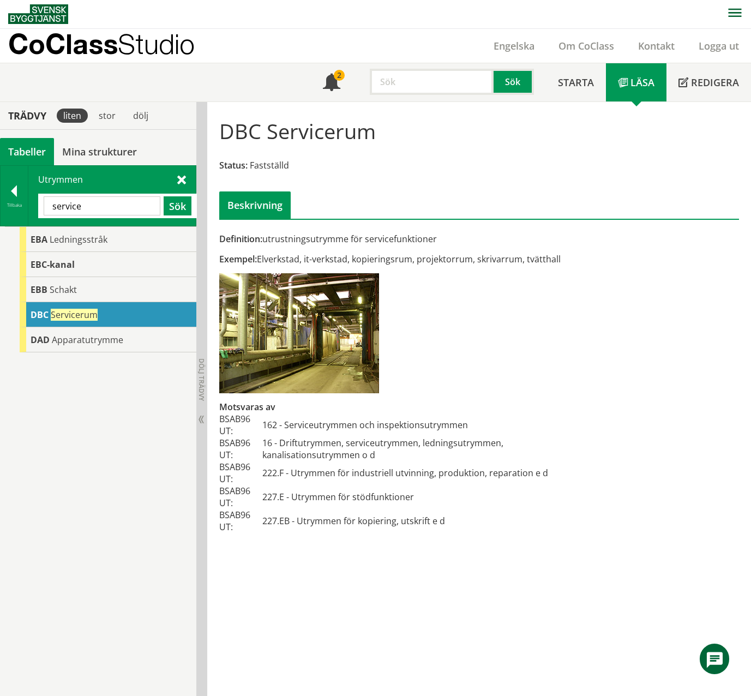
drag, startPoint x: 105, startPoint y: 206, endPoint x: 36, endPoint y: 206, distance: 69.2
click at [36, 206] on div "Utrymmen service Sök" at bounding box center [111, 196] width 167 height 60
paste input "DAD"
click at [175, 206] on button "Sök" at bounding box center [178, 205] width 28 height 19
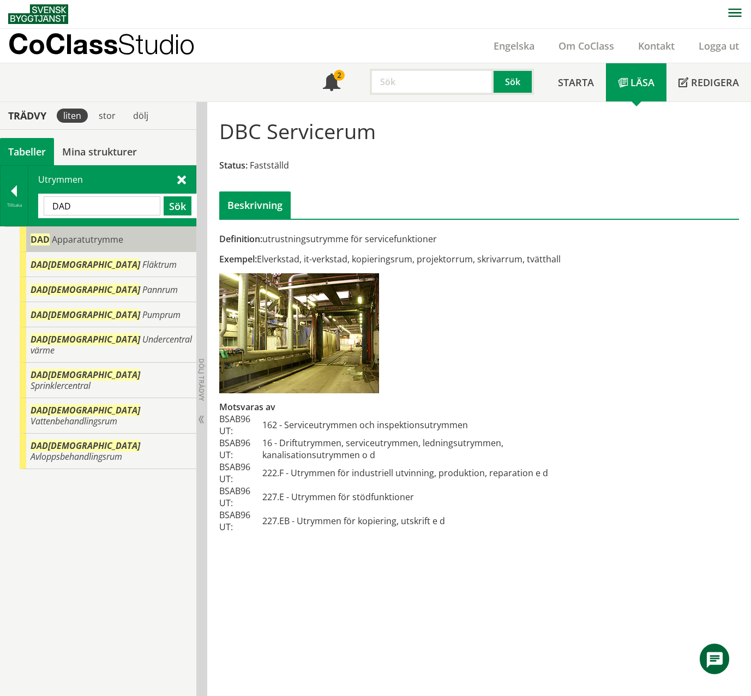
click at [162, 239] on div "DAD Apparatutrymme" at bounding box center [108, 239] width 177 height 25
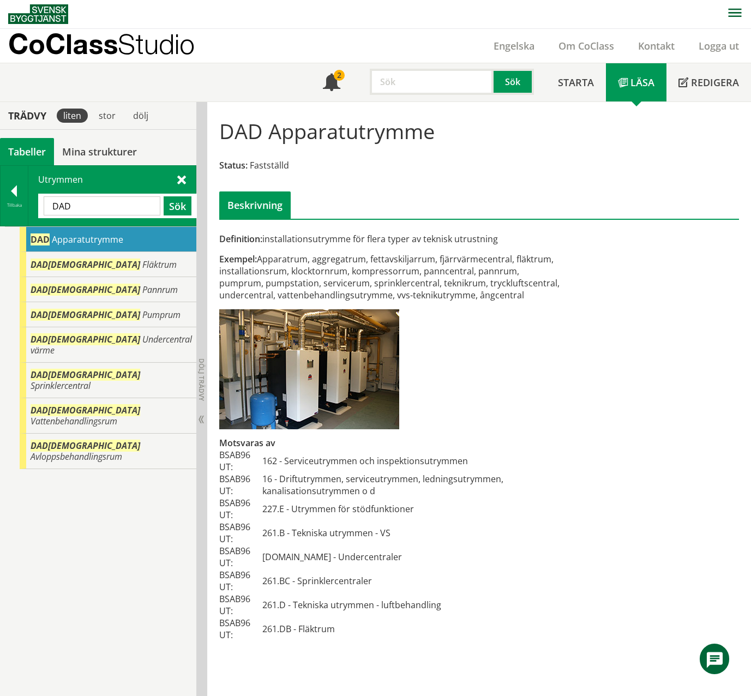
drag, startPoint x: 88, startPoint y: 200, endPoint x: 41, endPoint y: 203, distance: 46.5
click at [41, 203] on div "DAD Sök" at bounding box center [117, 206] width 159 height 25
paste input "tekniska utrymmen"
drag, startPoint x: 140, startPoint y: 208, endPoint x: 90, endPoint y: 206, distance: 50.2
click at [90, 206] on input "tekniska utrymmen" at bounding box center [102, 205] width 117 height 19
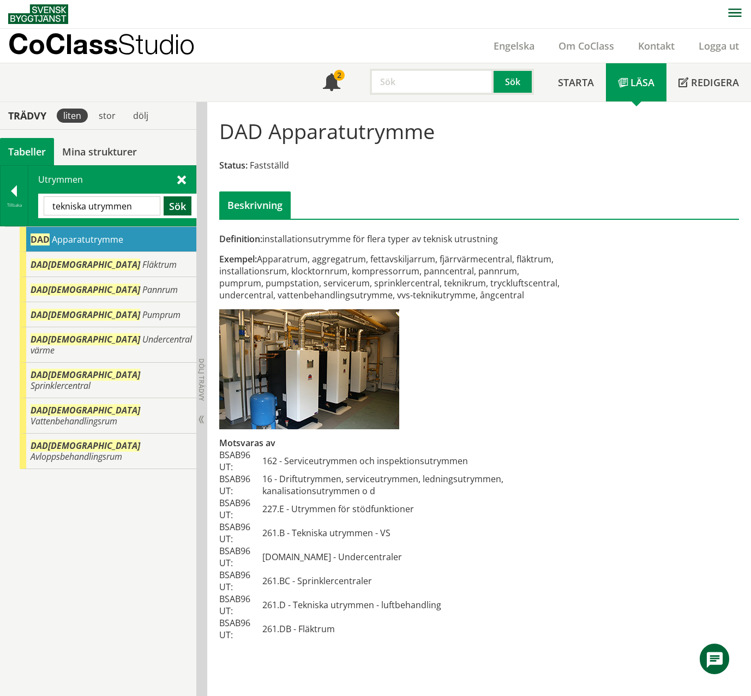
click at [182, 209] on button "Sök" at bounding box center [178, 205] width 28 height 19
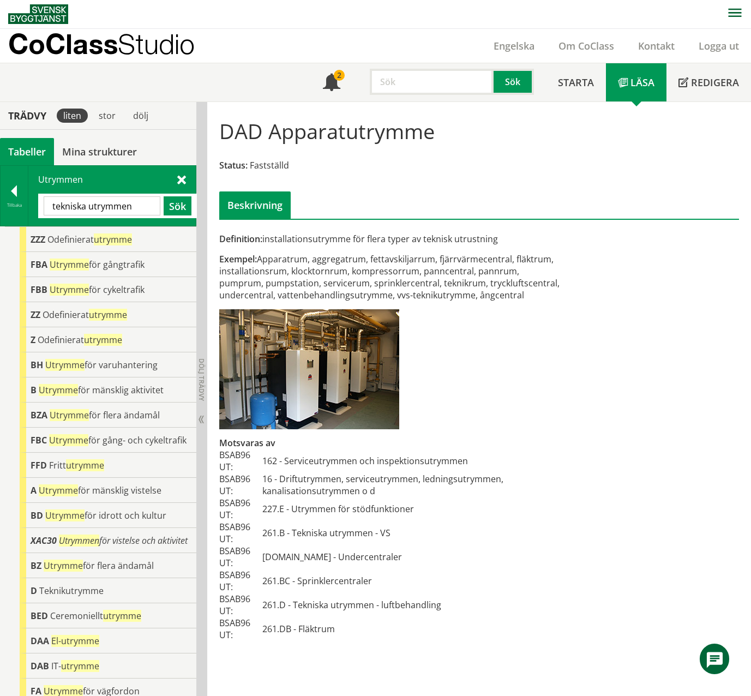
drag, startPoint x: 86, startPoint y: 207, endPoint x: 155, endPoint y: 216, distance: 70.4
click at [155, 216] on div "tekniska utrymmen Sök" at bounding box center [117, 206] width 159 height 25
click at [177, 210] on button "Sök" at bounding box center [178, 205] width 28 height 19
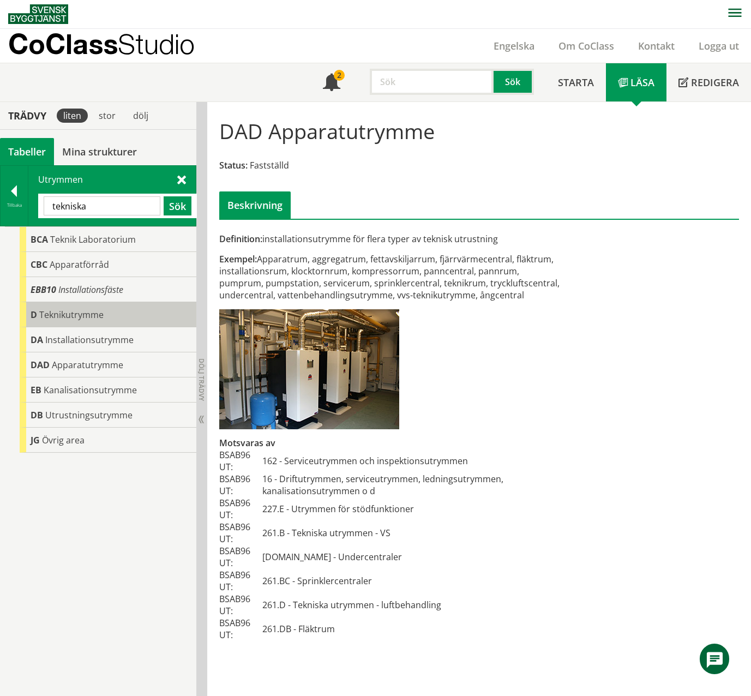
click at [108, 316] on div "D Teknikutrymme" at bounding box center [108, 314] width 177 height 25
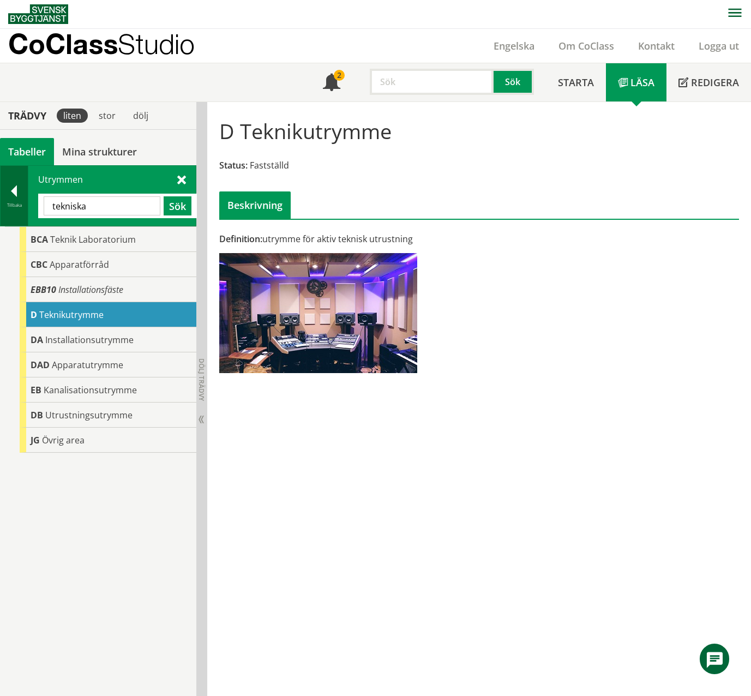
drag, startPoint x: 98, startPoint y: 206, endPoint x: 23, endPoint y: 201, distance: 74.3
click at [23, 201] on div "Tillbaka Utrymmen tekniska Sök" at bounding box center [98, 195] width 196 height 61
paste input "DAD"
click at [176, 206] on button "Sök" at bounding box center [178, 205] width 28 height 19
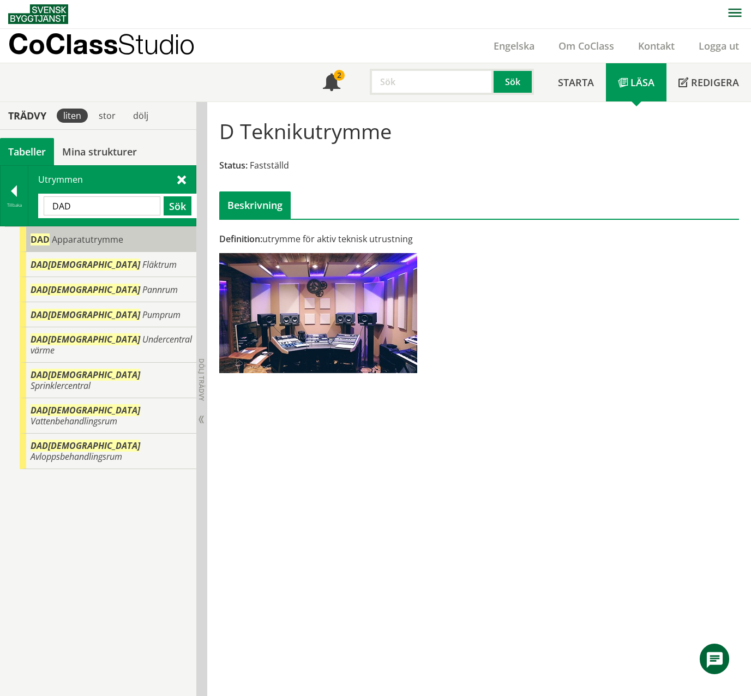
click at [156, 237] on div "DAD Apparatutrymme" at bounding box center [108, 239] width 177 height 25
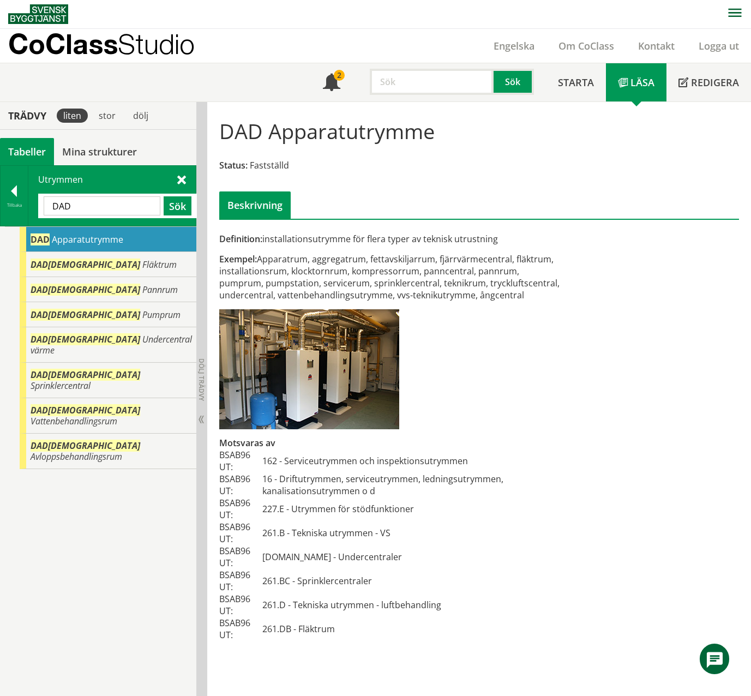
drag, startPoint x: 124, startPoint y: 197, endPoint x: 38, endPoint y: 216, distance: 88.9
click at [38, 216] on div "Utrymmen DAD Sök" at bounding box center [111, 196] width 167 height 60
paste input "BC"
click at [173, 206] on button "Sök" at bounding box center [178, 205] width 28 height 19
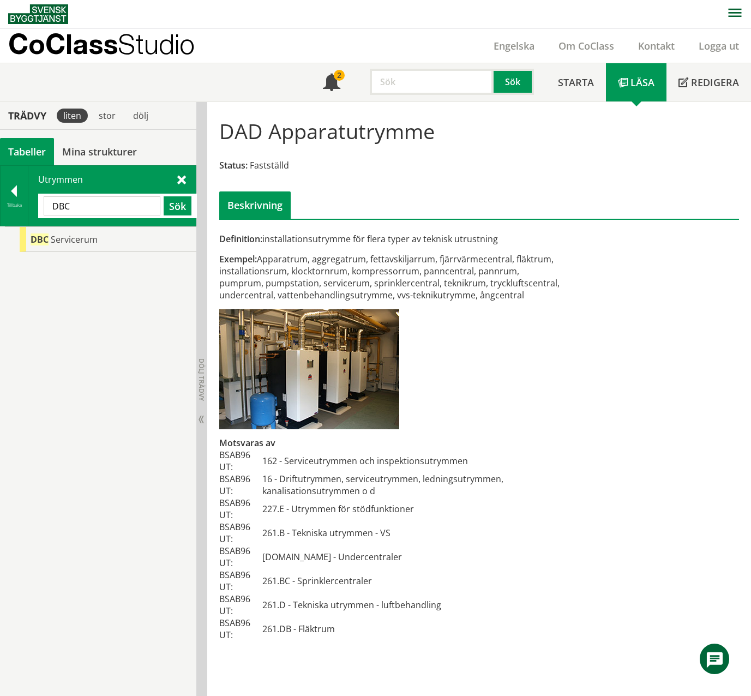
drag, startPoint x: 82, startPoint y: 203, endPoint x: 46, endPoint y: 205, distance: 36.6
click at [46, 205] on input "DBC" at bounding box center [102, 205] width 117 height 19
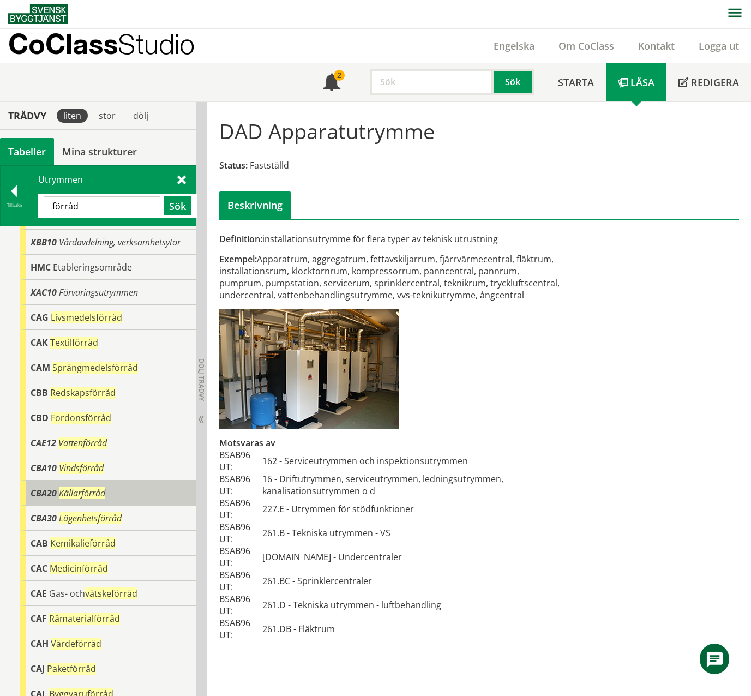
scroll to position [32, 0]
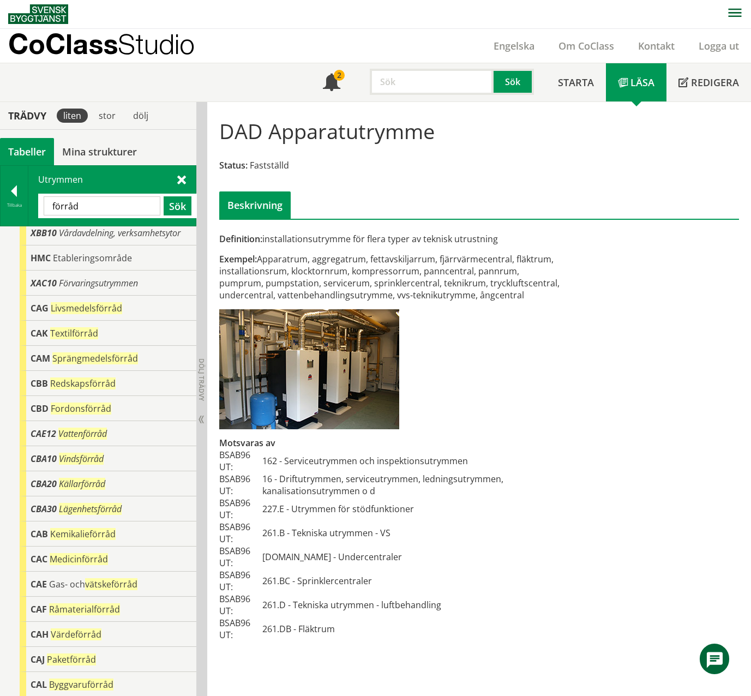
drag, startPoint x: 90, startPoint y: 208, endPoint x: 51, endPoint y: 204, distance: 39.4
click at [51, 204] on input "förråd" at bounding box center [102, 205] width 117 height 19
paste input "AAB"
click at [171, 204] on button "Sök" at bounding box center [178, 205] width 28 height 19
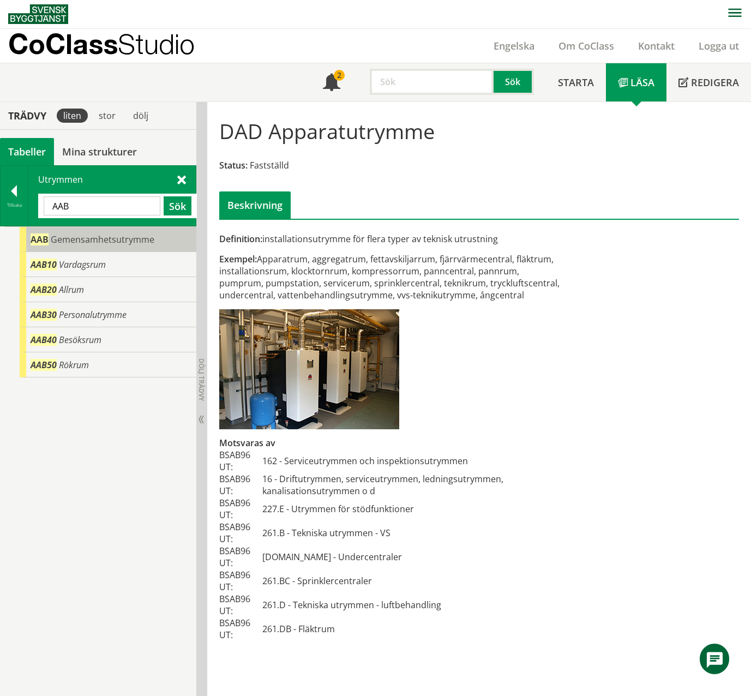
click at [149, 250] on div "AAB Gemensamhetsutrymme" at bounding box center [108, 239] width 177 height 25
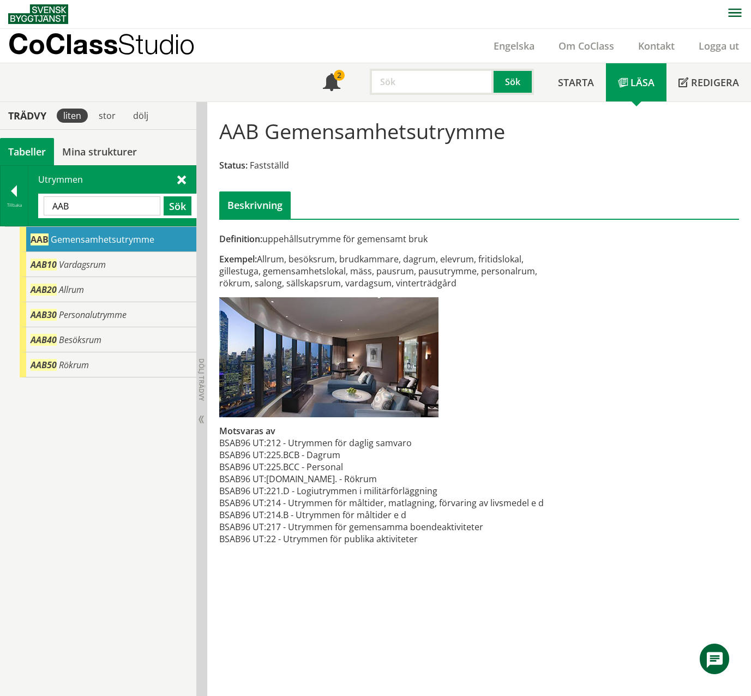
drag, startPoint x: 82, startPoint y: 211, endPoint x: 29, endPoint y: 206, distance: 52.6
click at [29, 206] on div "Utrymmen AAB Sök" at bounding box center [111, 196] width 167 height 60
paste input "BAE28"
click at [170, 205] on button "Sök" at bounding box center [178, 205] width 28 height 19
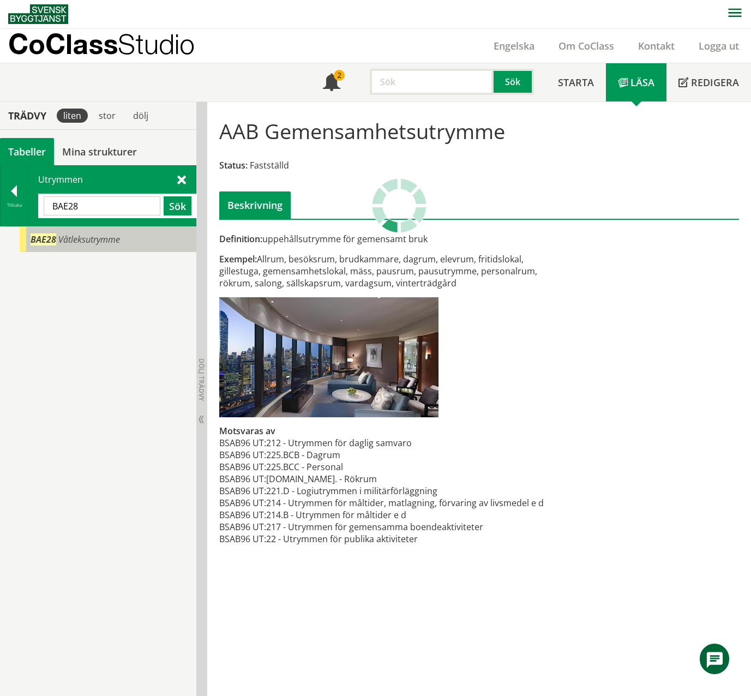
click at [144, 243] on div "BAE28 Våtleksutrymme" at bounding box center [108, 239] width 177 height 25
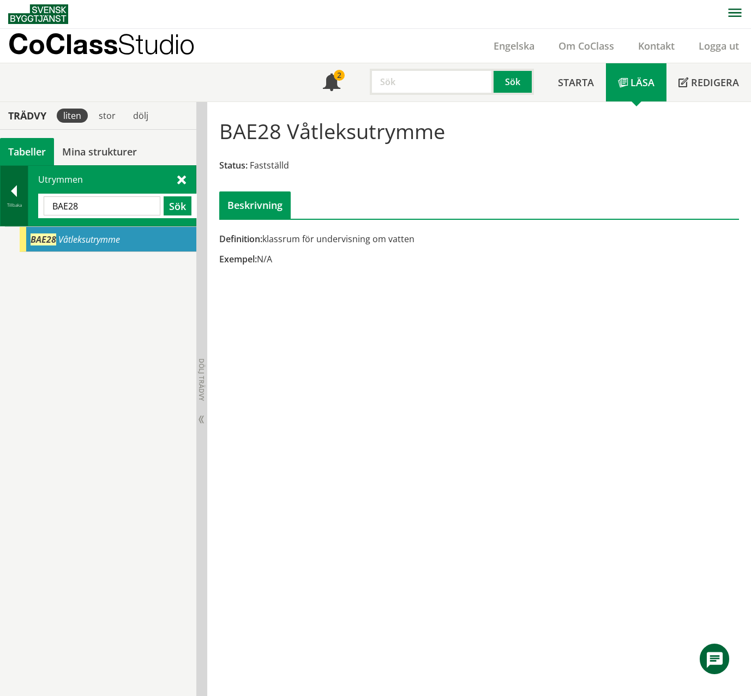
drag, startPoint x: 95, startPoint y: 205, endPoint x: 23, endPoint y: 214, distance: 72.6
click at [23, 214] on div "Tillbaka Utrymmen BAE28 Sök" at bounding box center [98, 195] width 196 height 61
paste input "BB"
click at [180, 208] on button "Sök" at bounding box center [178, 205] width 28 height 19
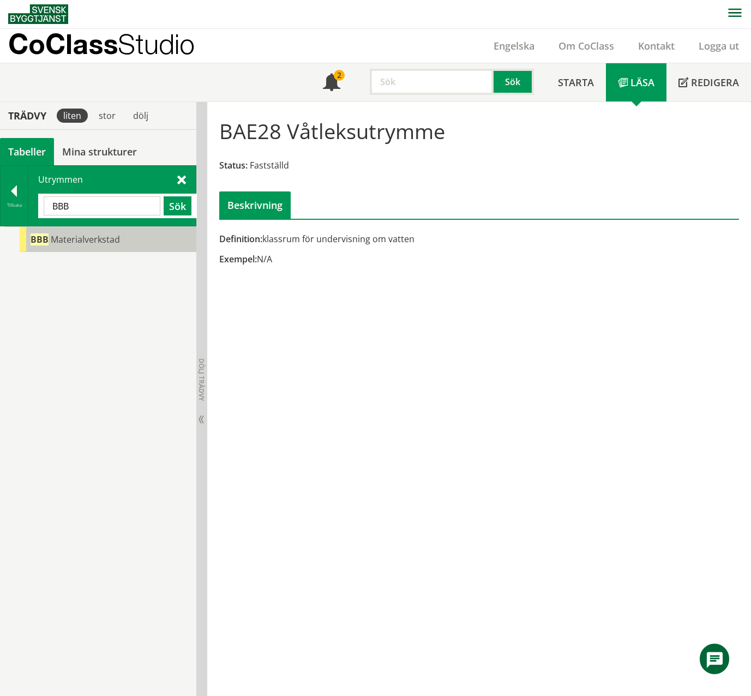
click at [153, 236] on div "BBB Materialverkstad" at bounding box center [108, 239] width 177 height 25
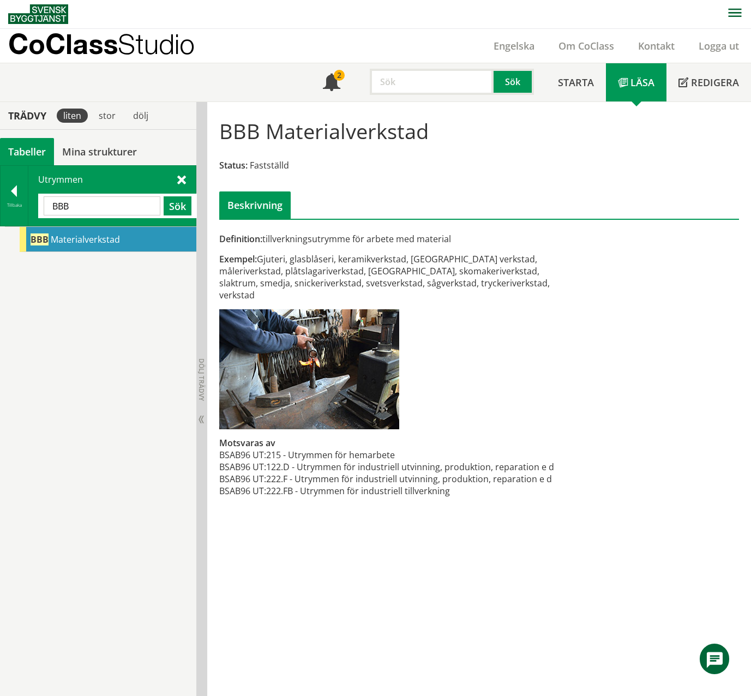
drag, startPoint x: 128, startPoint y: 203, endPoint x: 47, endPoint y: 204, distance: 80.7
click at [47, 204] on input "BBB" at bounding box center [102, 205] width 117 height 19
paste input "Hämtar data. Vänta några sekunder och försök sedan klippa ut eller kopiera igen."
type input "Hämtar data. Vänta några sekunder och försök sedan klippa ut eller kopiera igen."
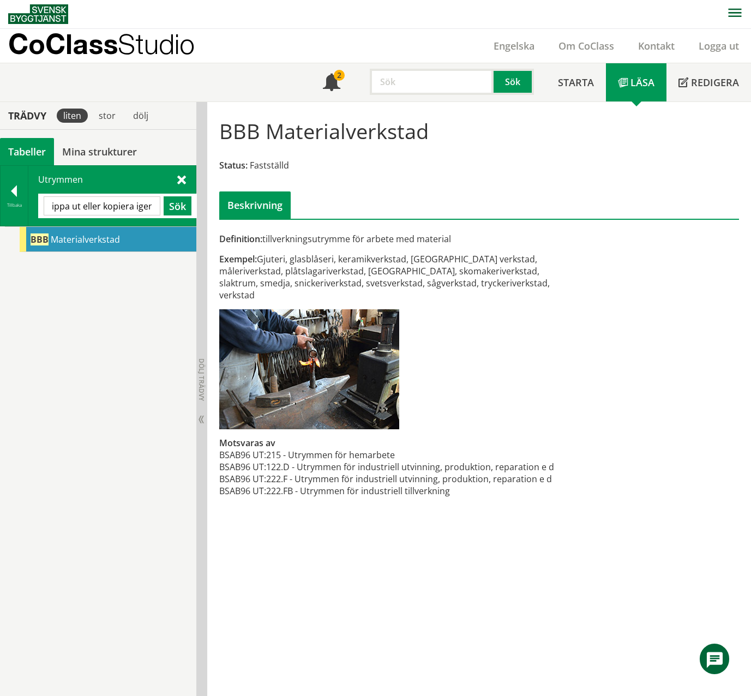
scroll to position [0, 0]
click at [151, 210] on input "Hämtar data. Vänta några sekunder och försök sedan klippa ut eller kopiera igen." at bounding box center [102, 205] width 117 height 19
drag, startPoint x: 54, startPoint y: 207, endPoint x: 181, endPoint y: 208, distance: 127.0
click at [181, 208] on div "Hämtar data. Vänta några sekunder och försök sedan klippa ut eller kopiera igen…" at bounding box center [118, 205] width 148 height 19
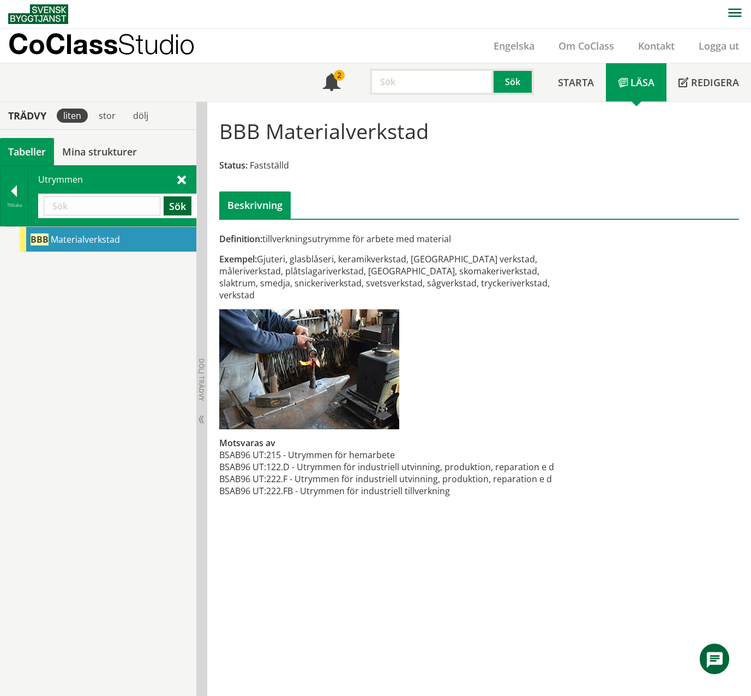
scroll to position [0, 0]
click at [102, 204] on input "text" at bounding box center [102, 205] width 117 height 19
paste input "text"
click at [96, 200] on input "text" at bounding box center [102, 205] width 117 height 19
paste input "XAC"
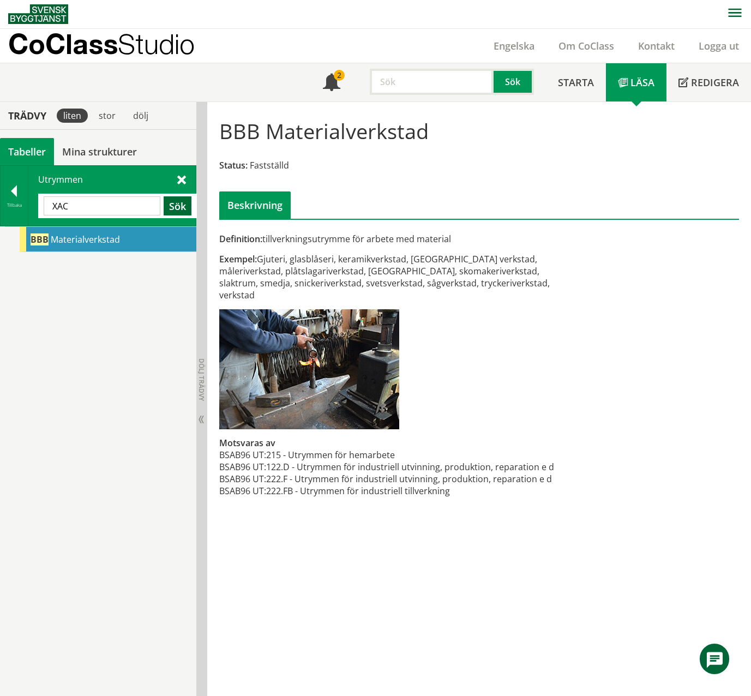
type input "XAC"
click at [177, 206] on button "Sök" at bounding box center [178, 205] width 28 height 19
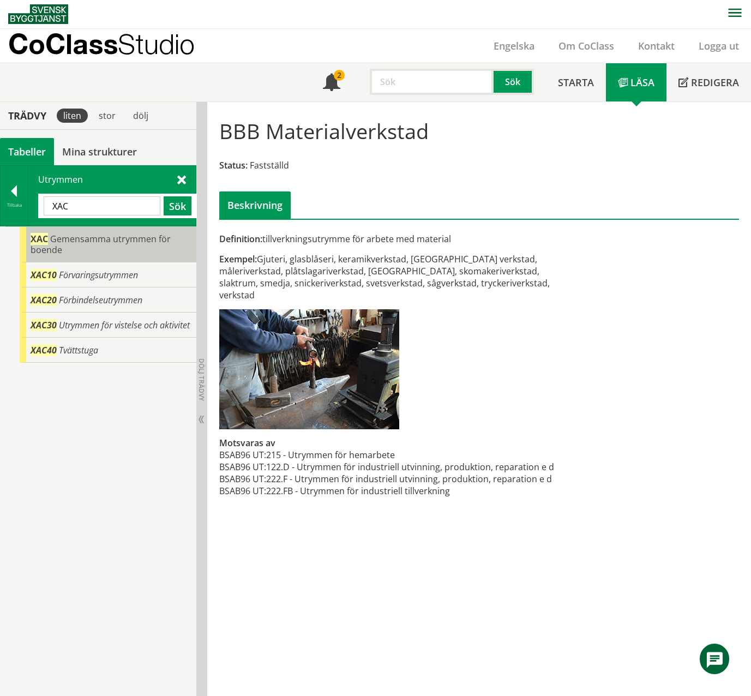
click at [154, 237] on span "Gemensamma utrymmen för boende" at bounding box center [101, 244] width 140 height 23
